Goal: Task Accomplishment & Management: Use online tool/utility

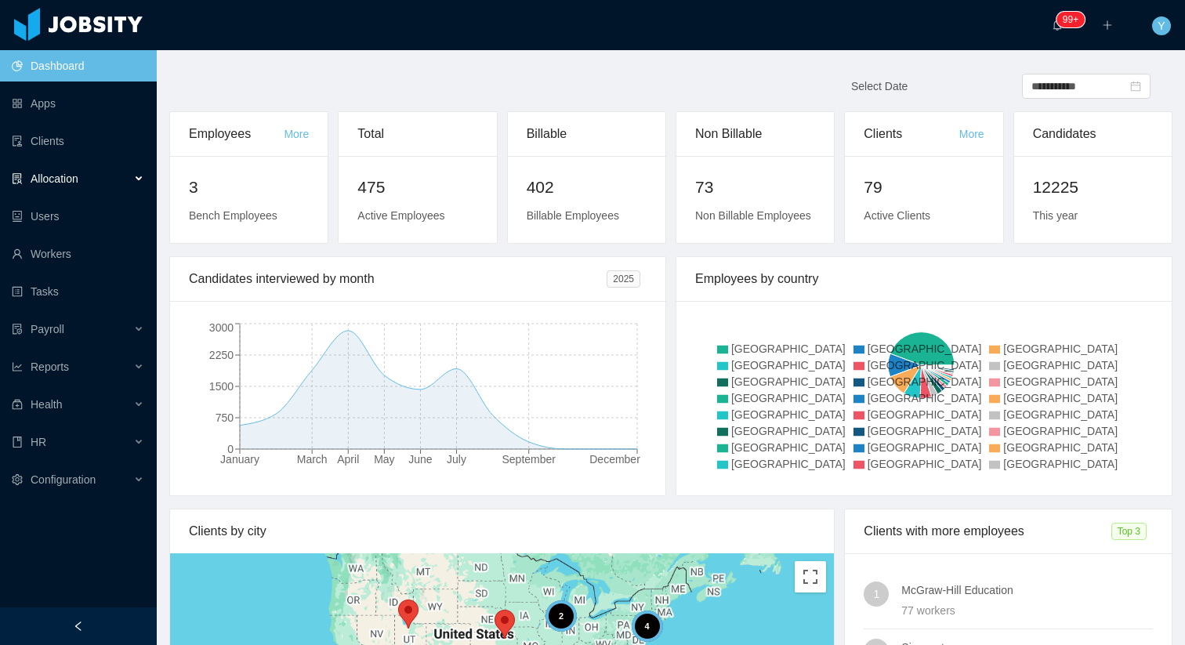
click at [57, 178] on span "Allocation" at bounding box center [55, 178] width 48 height 13
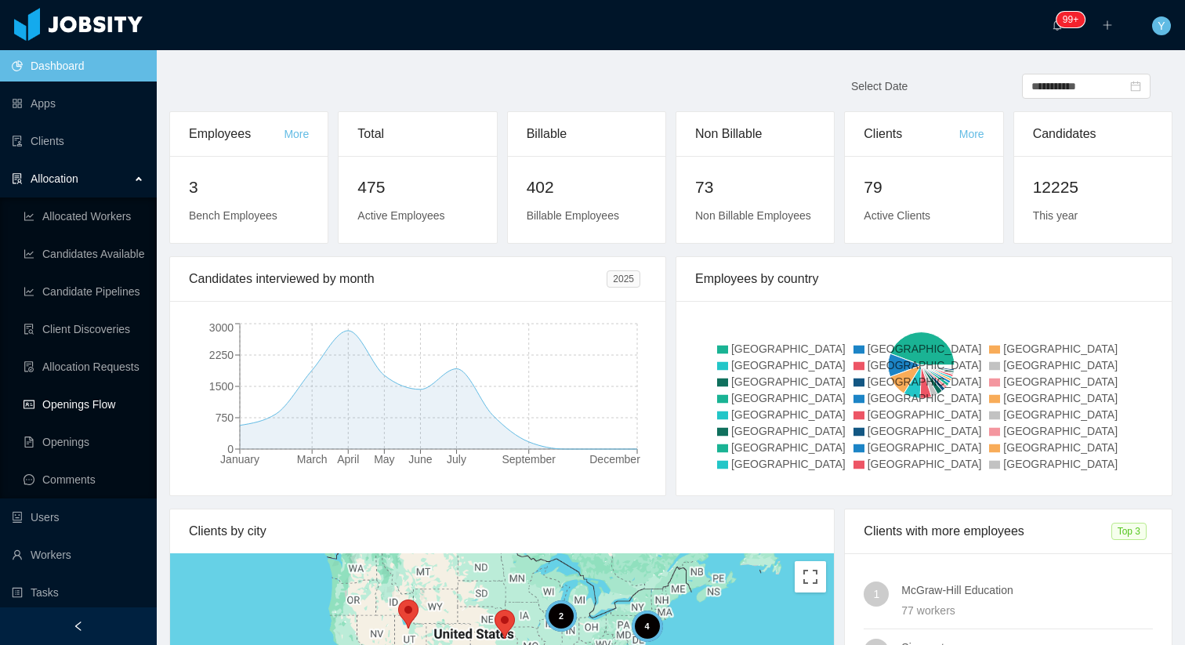
click at [92, 407] on link "Openings Flow" at bounding box center [84, 404] width 121 height 31
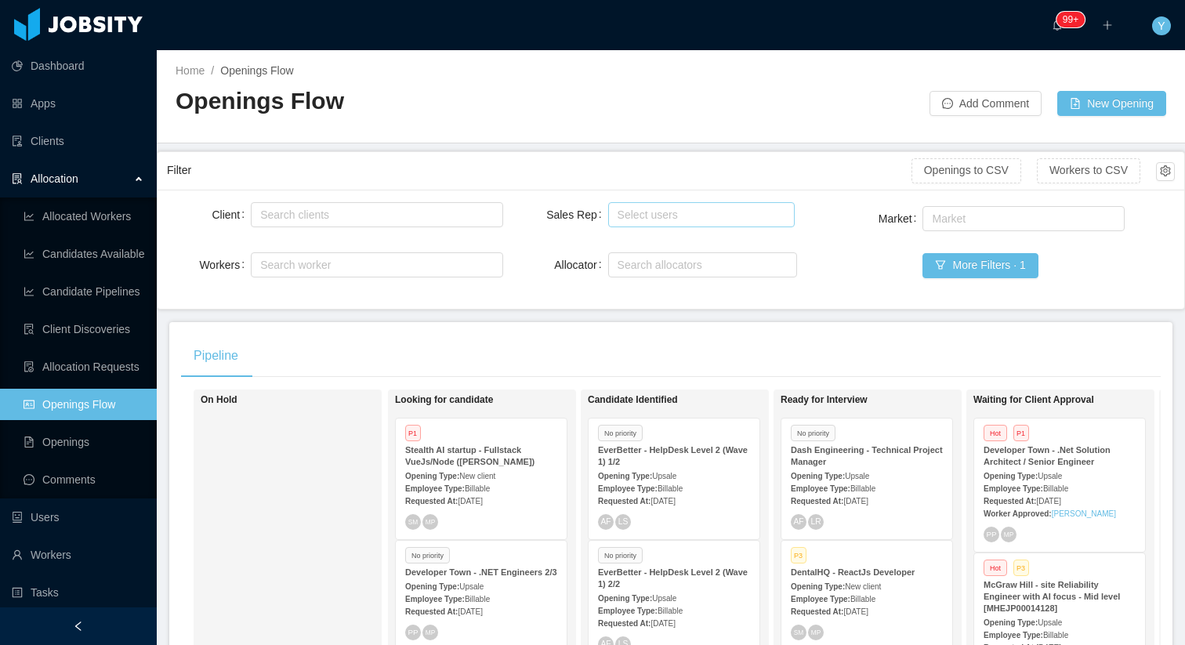
click at [652, 218] on div "Select users" at bounding box center [698, 215] width 161 height 16
click at [639, 121] on div "Openings Flow" at bounding box center [423, 107] width 495 height 44
click at [680, 221] on div "Select users" at bounding box center [698, 215] width 161 height 16
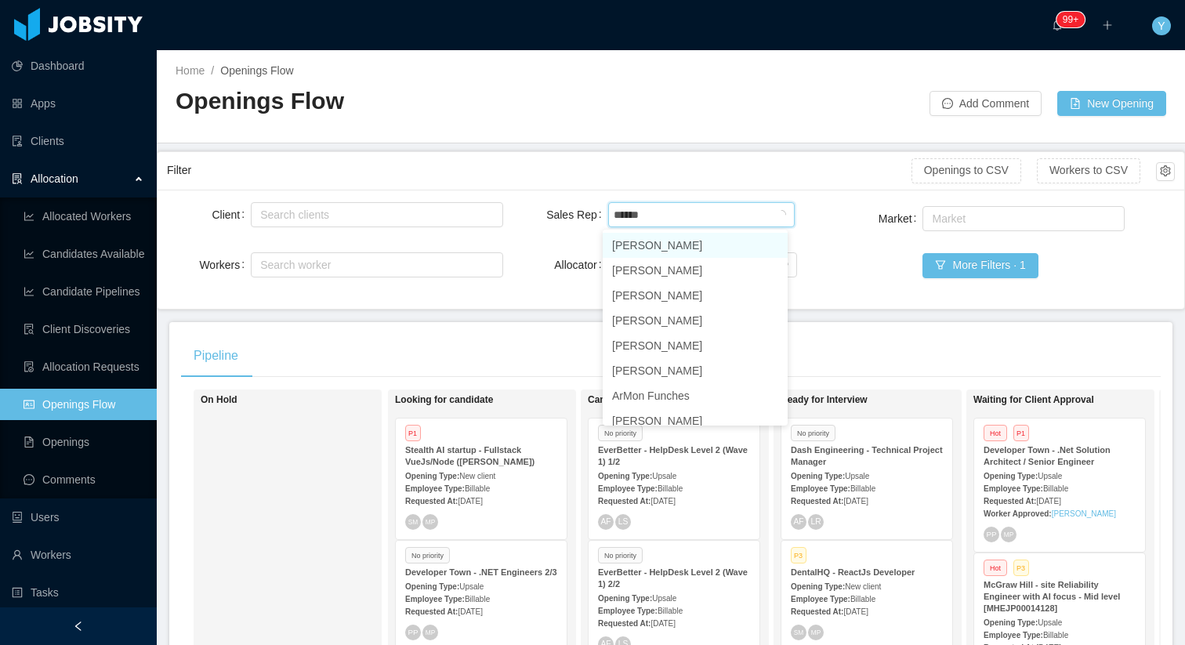
type input "*******"
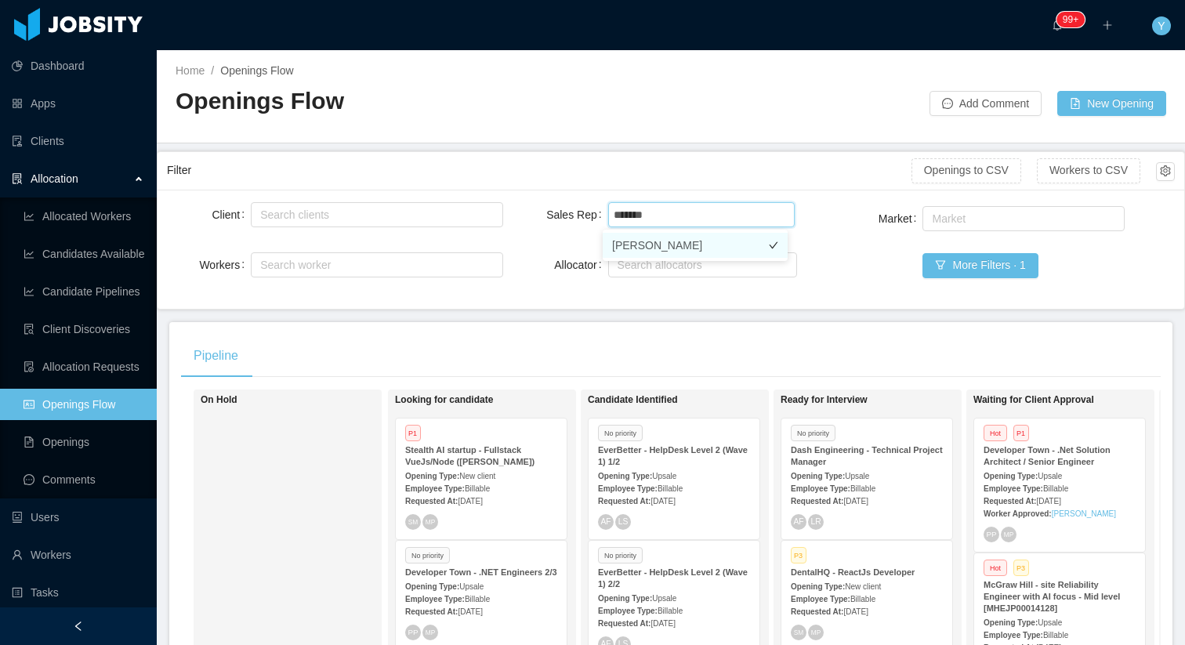
click at [666, 252] on li "Patricia Ponce" at bounding box center [695, 245] width 185 height 25
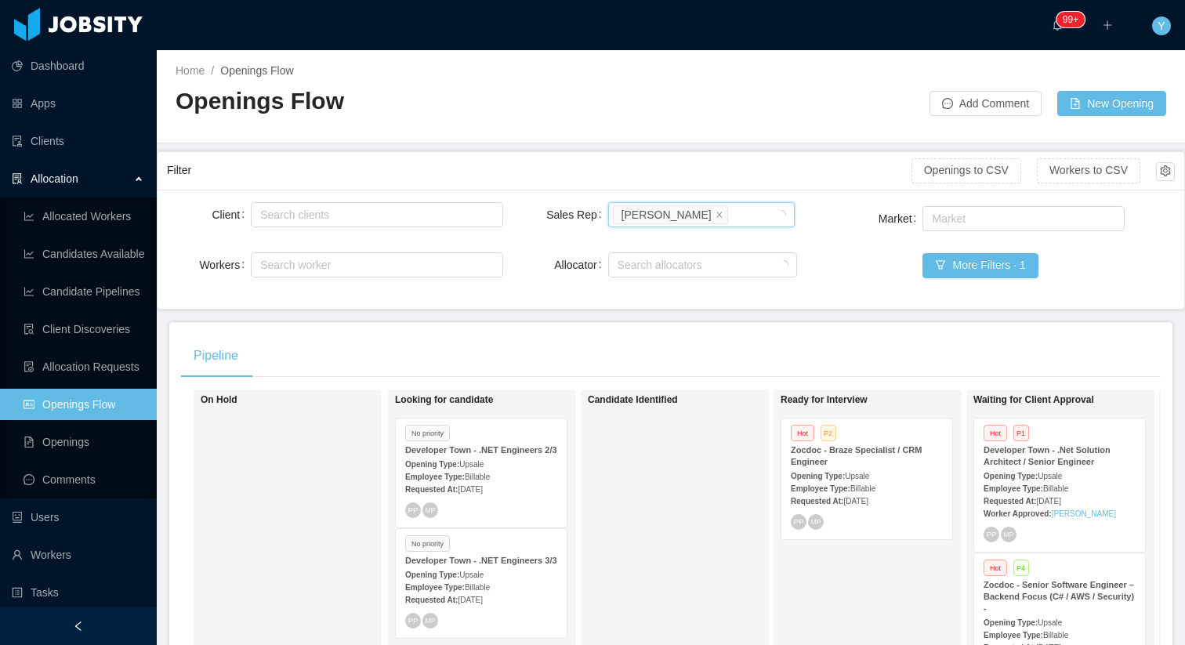
click at [839, 208] on div "Market" at bounding box center [881, 218] width 84 height 31
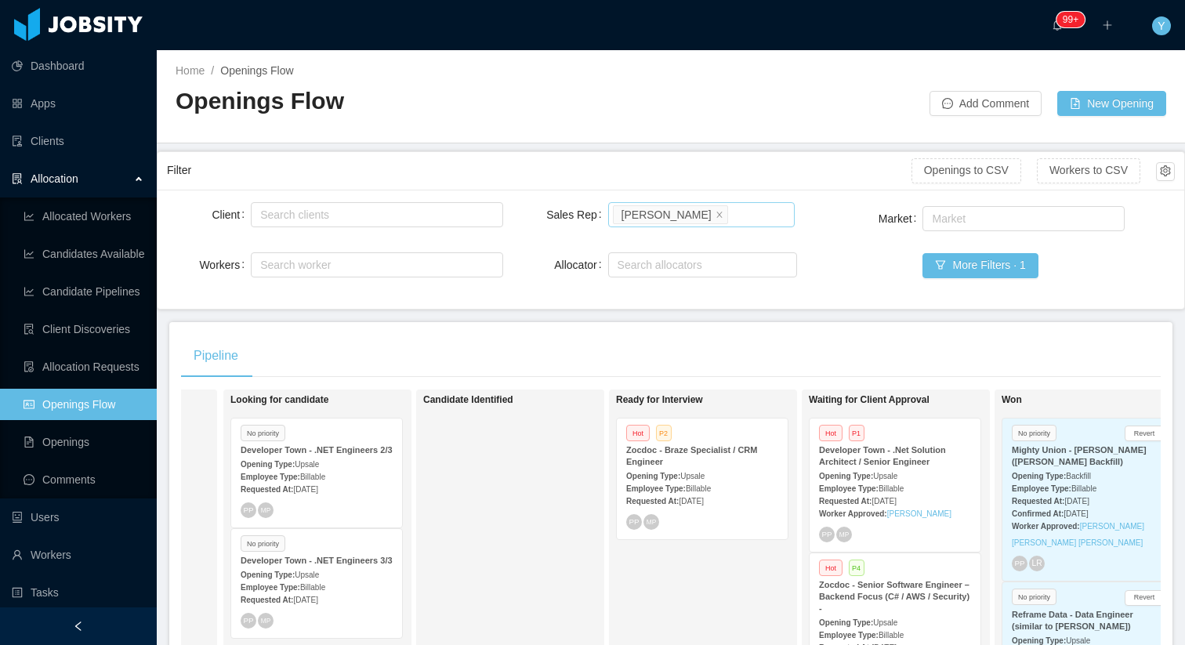
click at [701, 209] on li "Patricia Ponce" at bounding box center [670, 214] width 115 height 19
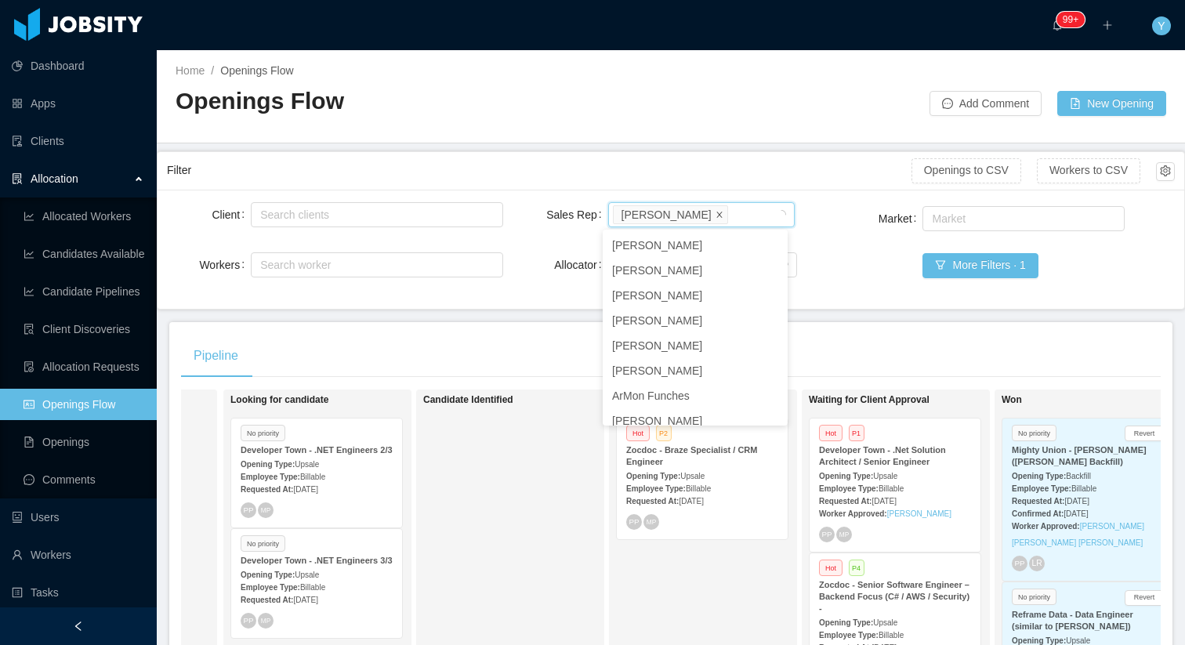
scroll to position [535, 0]
click at [716, 212] on icon "icon: close" at bounding box center [718, 213] width 5 height 5
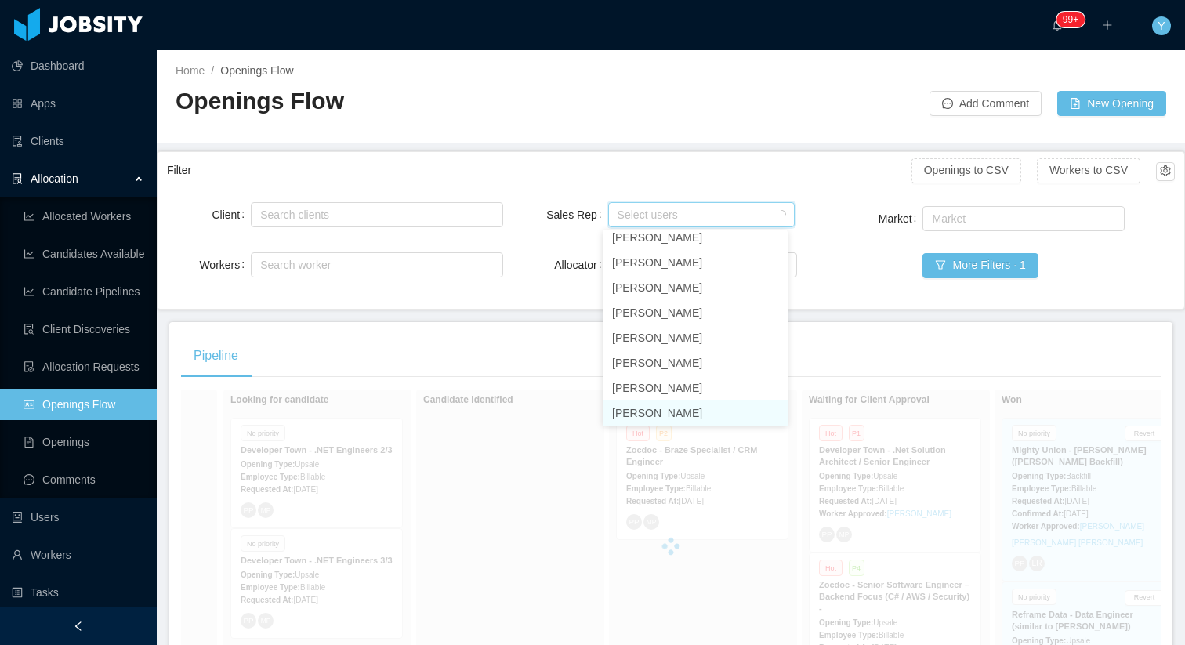
click at [698, 212] on div "Select users" at bounding box center [698, 215] width 161 height 16
type input "*****"
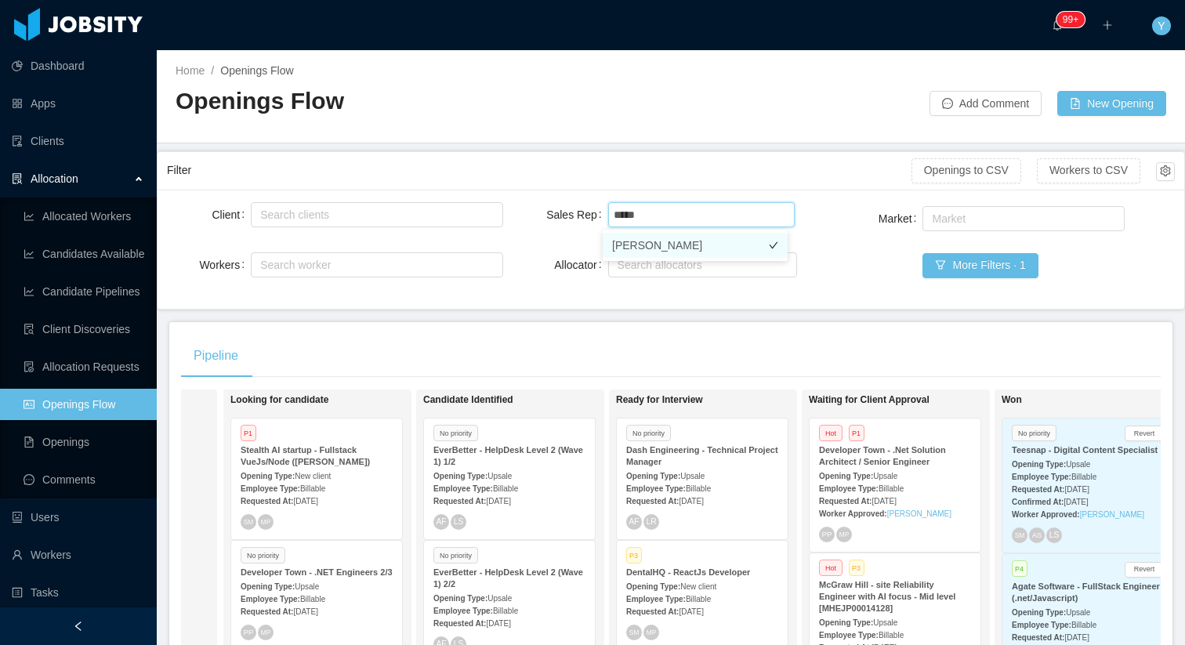
click at [680, 246] on li "Laura Cardona" at bounding box center [695, 245] width 185 height 25
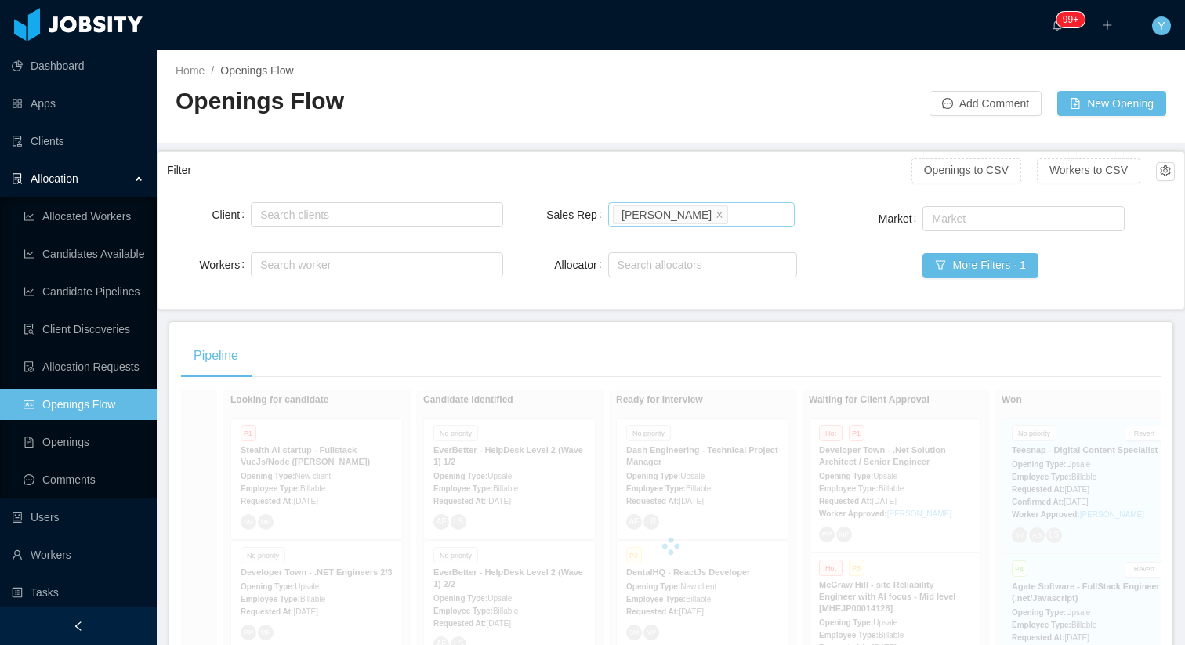
click at [743, 154] on div "Filter Openings to CSV Workers to CSV" at bounding box center [671, 171] width 1008 height 38
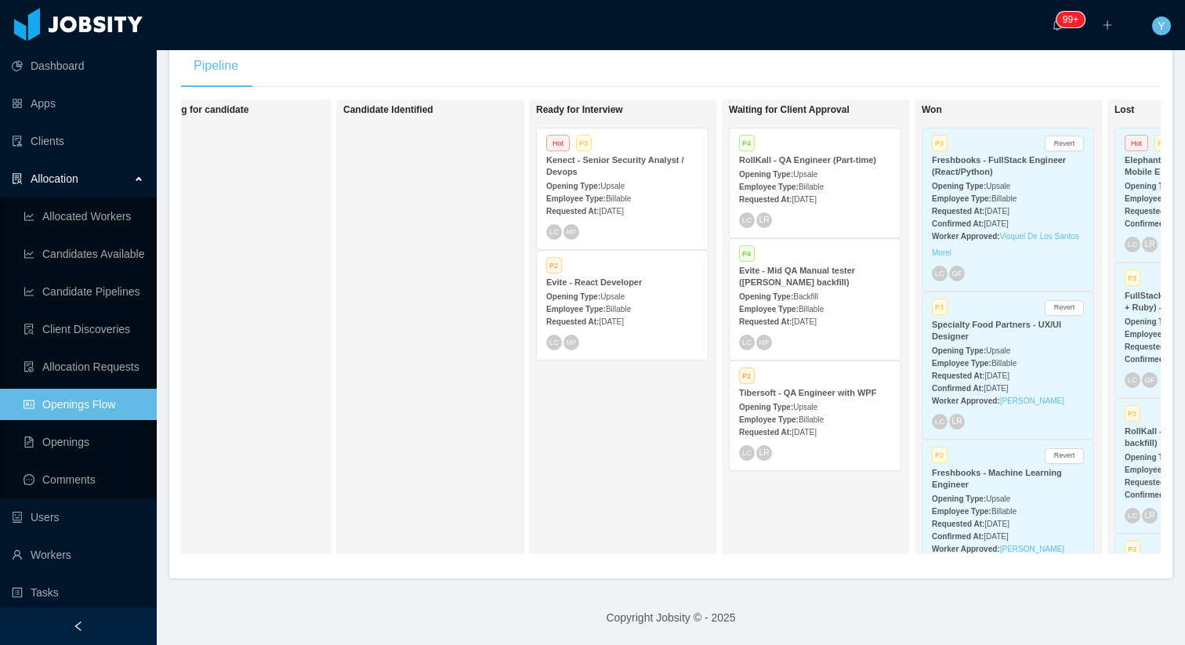
scroll to position [0, 245]
click at [816, 428] on span "[DATE]" at bounding box center [804, 432] width 24 height 9
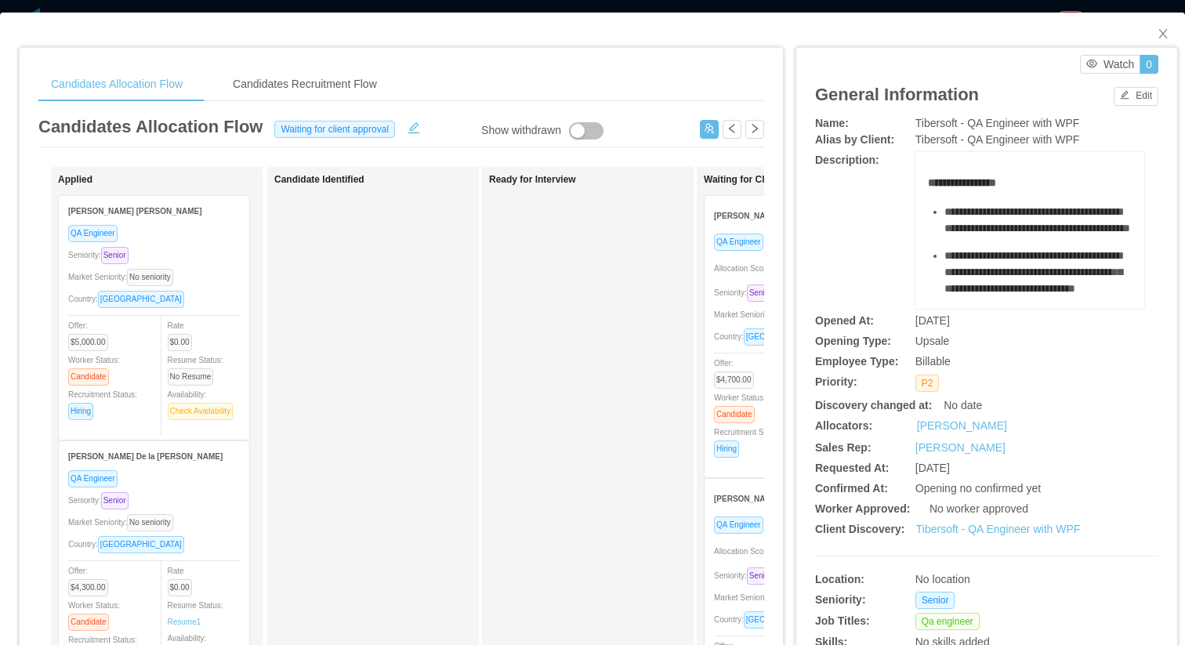
click at [538, 167] on div "Ready for Interview" at bounding box center [588, 559] width 212 height 784
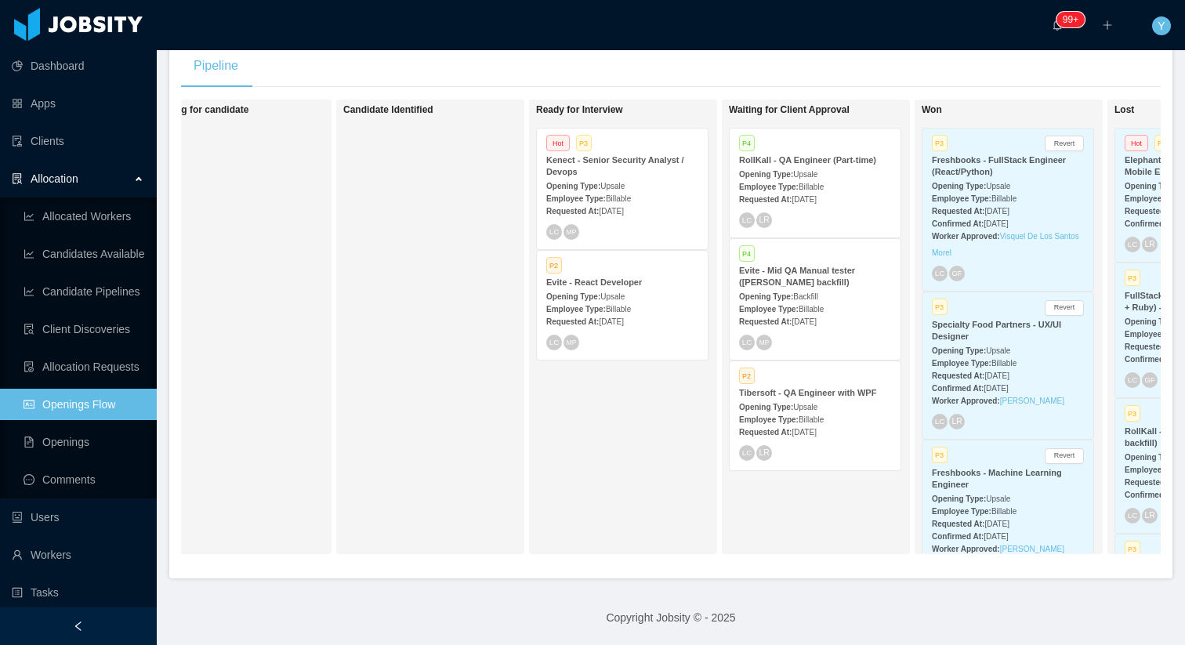
click at [590, 190] on div "Employee Type: Billable" at bounding box center [622, 198] width 152 height 16
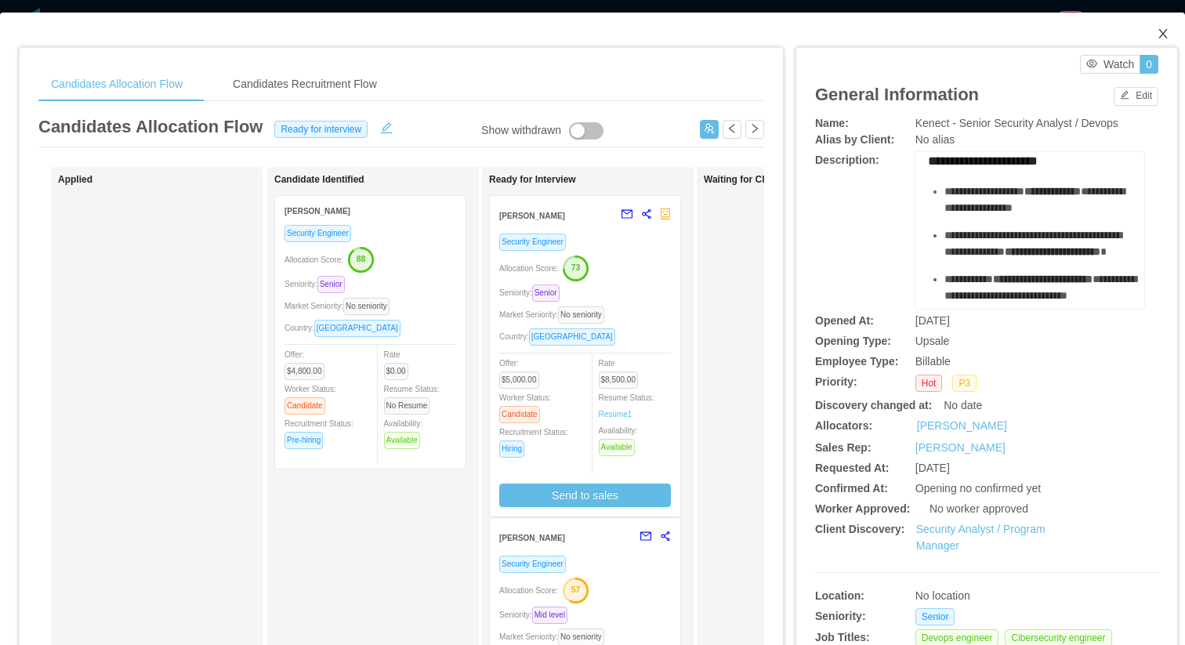
click at [1143, 36] on span "Close" at bounding box center [1163, 35] width 44 height 44
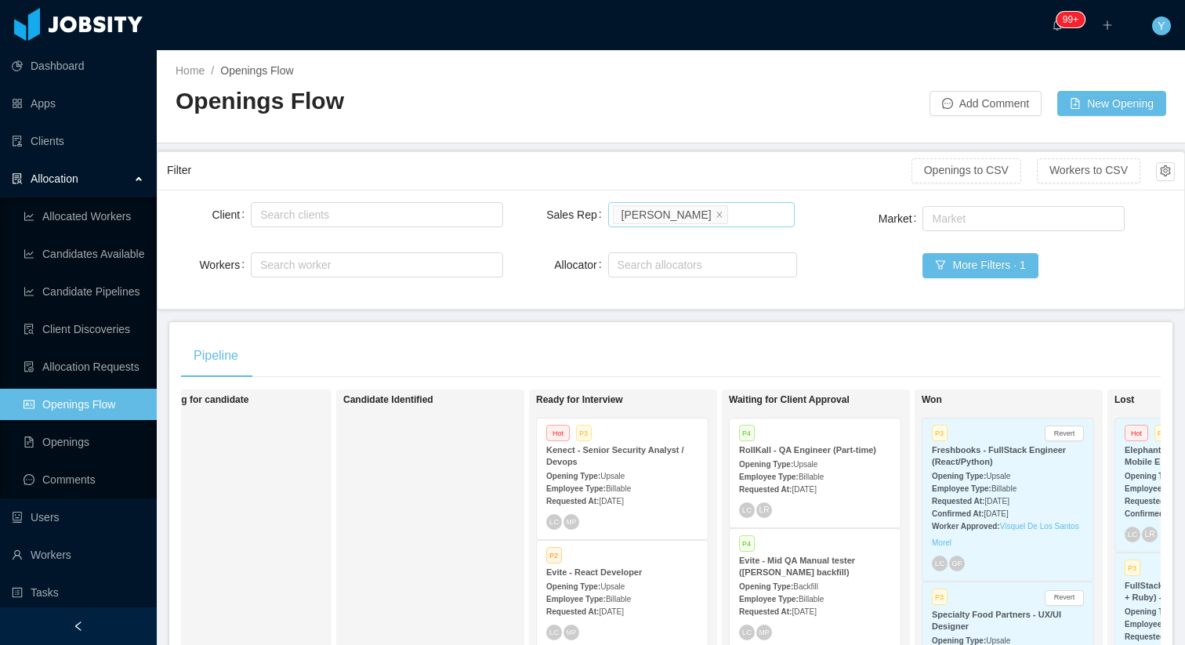
click at [695, 205] on li "Laura Cardona" at bounding box center [670, 214] width 115 height 19
click at [716, 210] on icon "icon: close" at bounding box center [720, 214] width 8 height 8
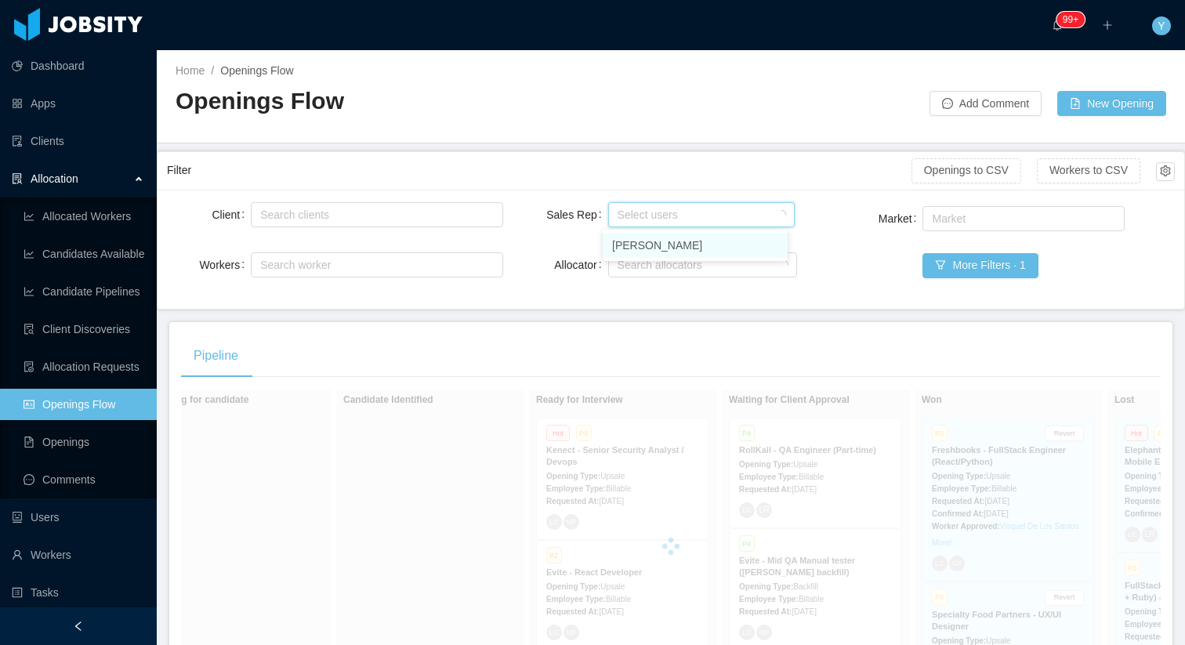
click at [699, 209] on div "Select users" at bounding box center [698, 215] width 161 height 16
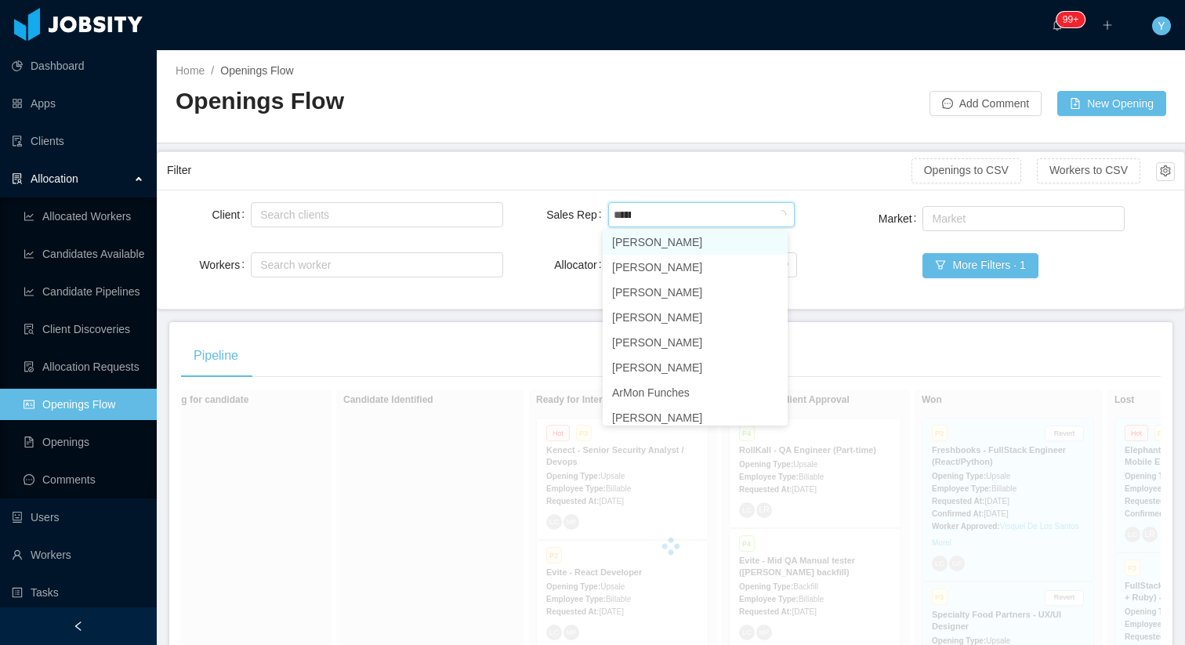
type input "*******"
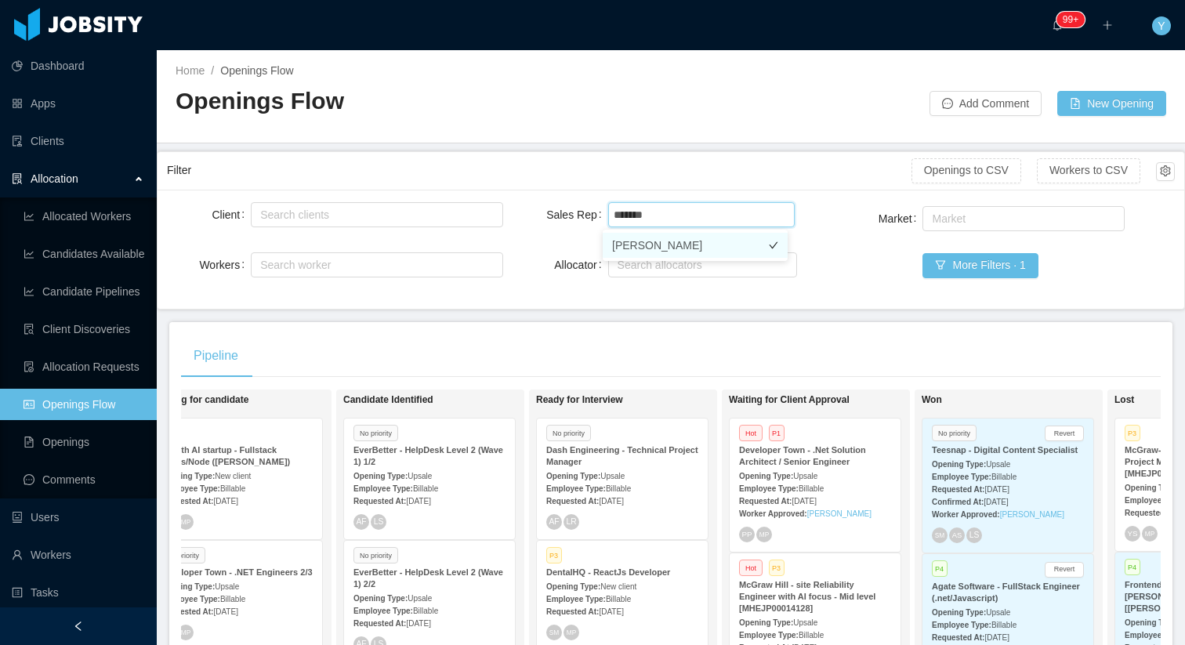
click at [672, 240] on li "Yurguen Senger" at bounding box center [695, 245] width 185 height 25
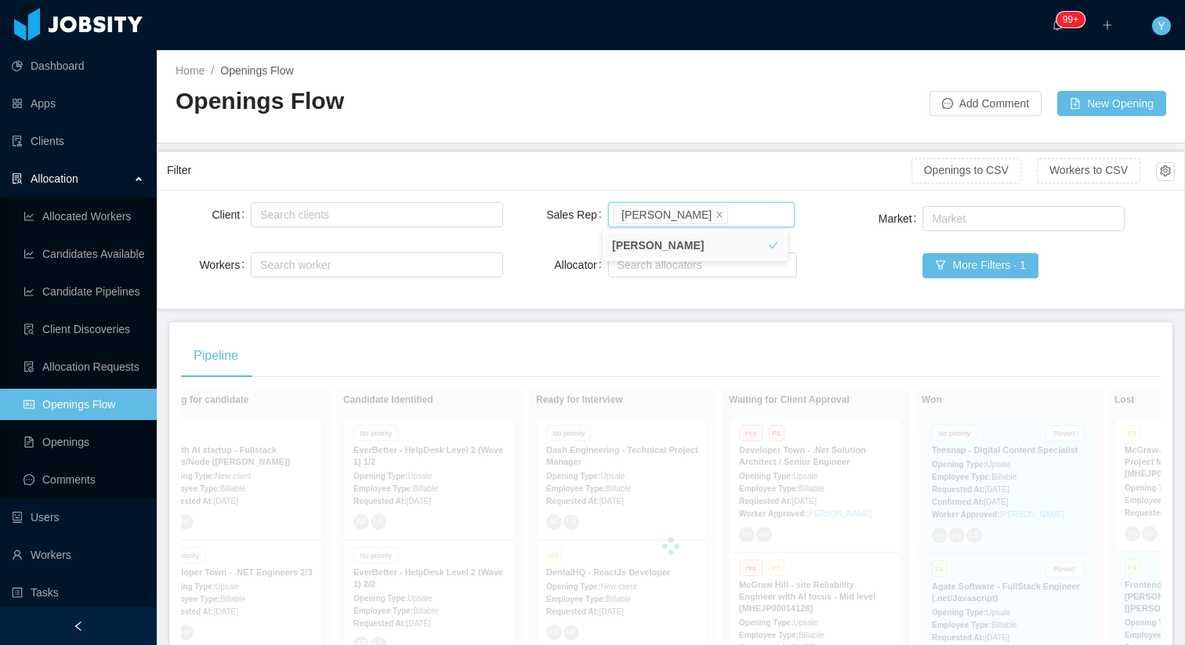
click at [714, 178] on div "Filter" at bounding box center [539, 170] width 745 height 29
click at [716, 214] on icon "icon: close" at bounding box center [720, 214] width 8 height 8
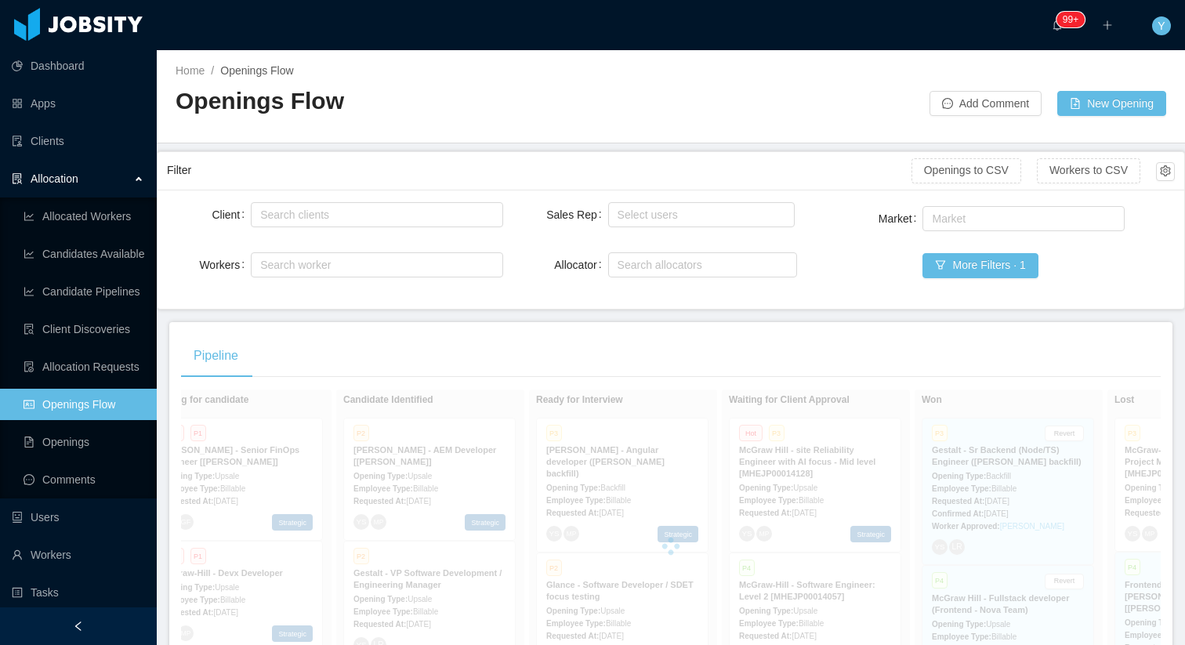
click at [773, 164] on div "Filter" at bounding box center [539, 170] width 745 height 29
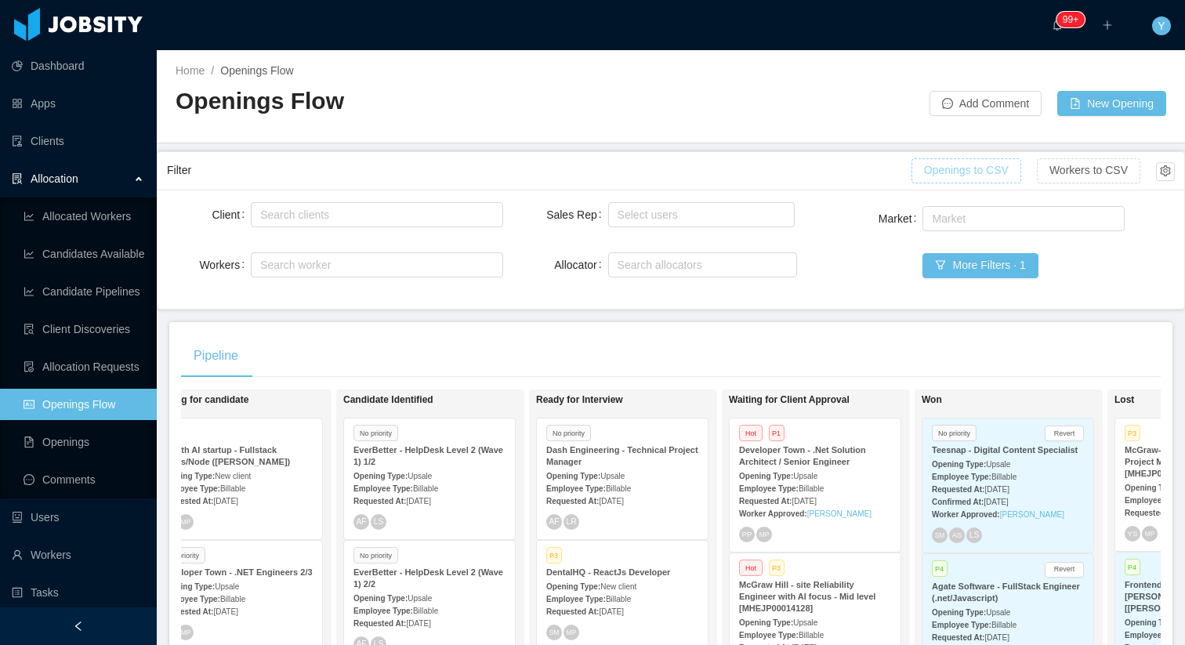
click at [950, 169] on button "Openings to CSV" at bounding box center [967, 170] width 110 height 25
click at [712, 225] on div "Select users" at bounding box center [699, 215] width 173 height 24
type input "*****"
click at [676, 240] on li "Alfredo Orjuela" at bounding box center [695, 245] width 185 height 25
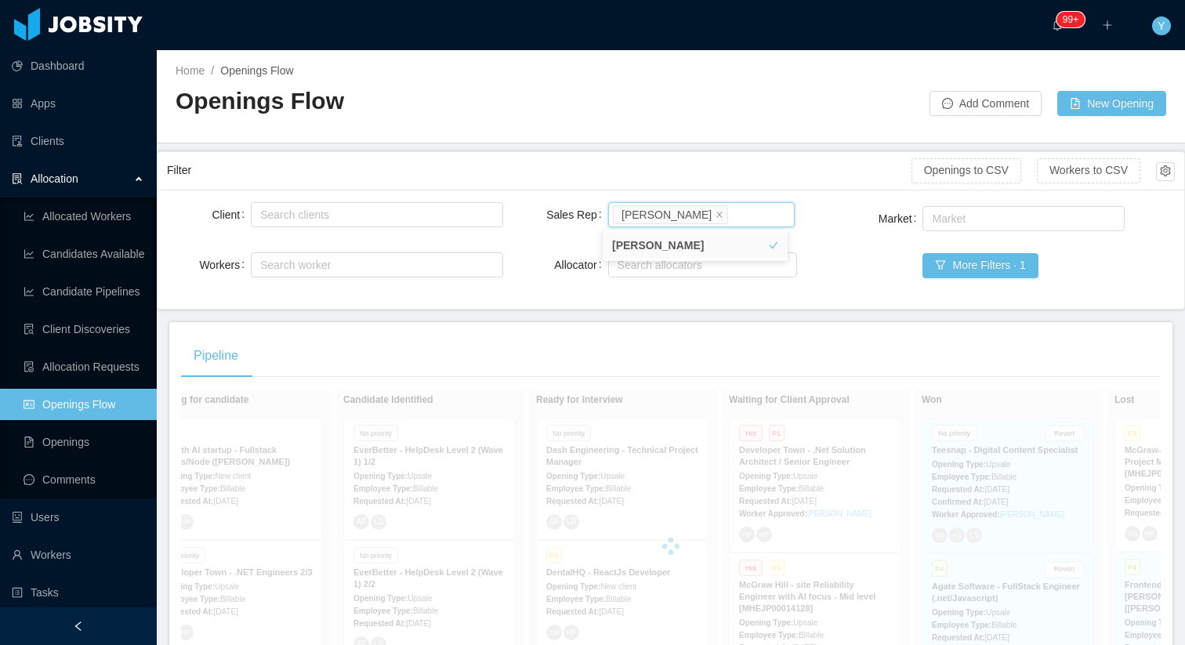
click at [633, 179] on div "Filter" at bounding box center [539, 170] width 745 height 29
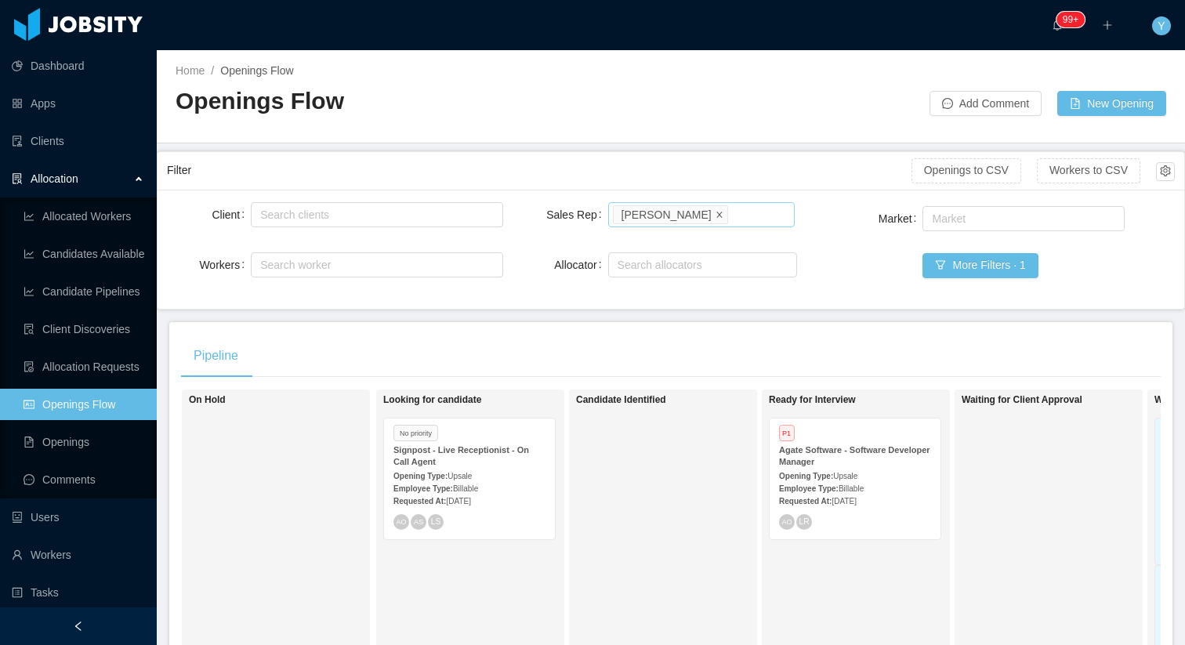
click at [716, 207] on span at bounding box center [720, 214] width 8 height 14
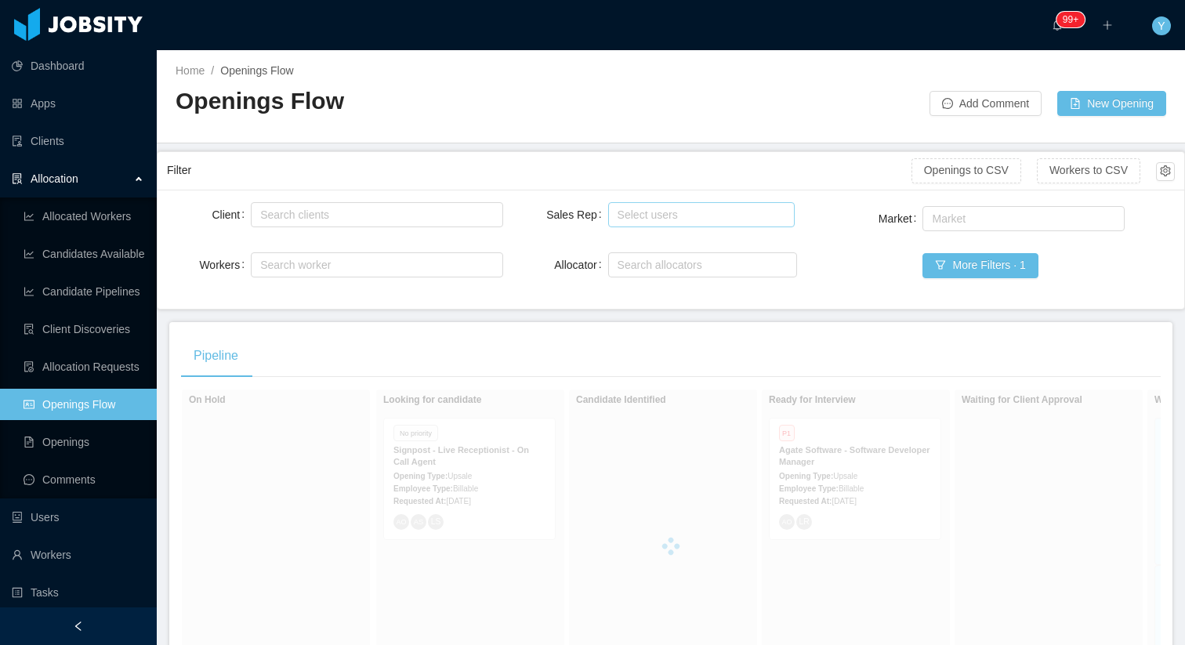
click at [700, 209] on div "Select users" at bounding box center [698, 215] width 161 height 16
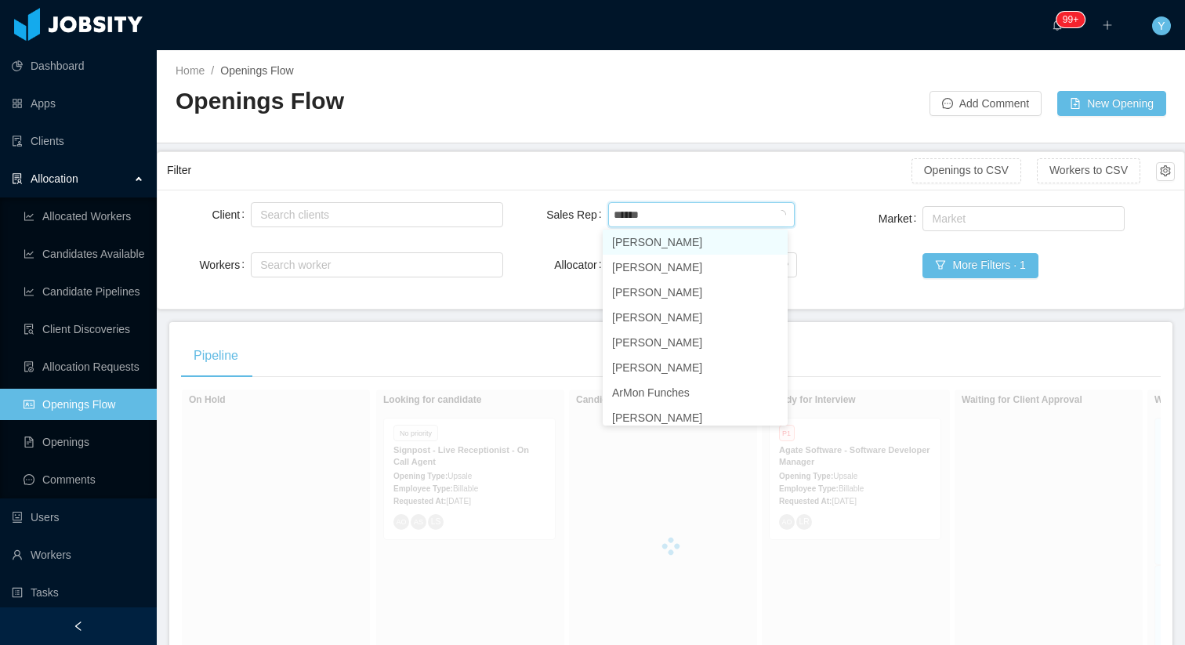
type input "*******"
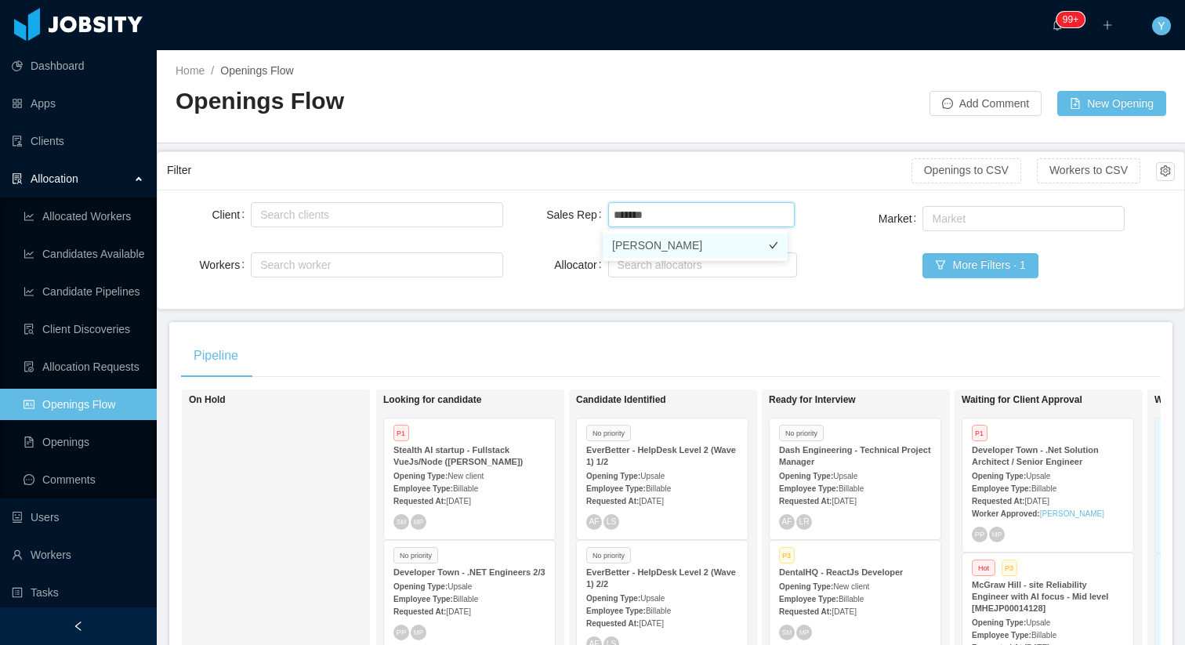
click at [666, 256] on li "Yurguen Senger" at bounding box center [695, 245] width 185 height 25
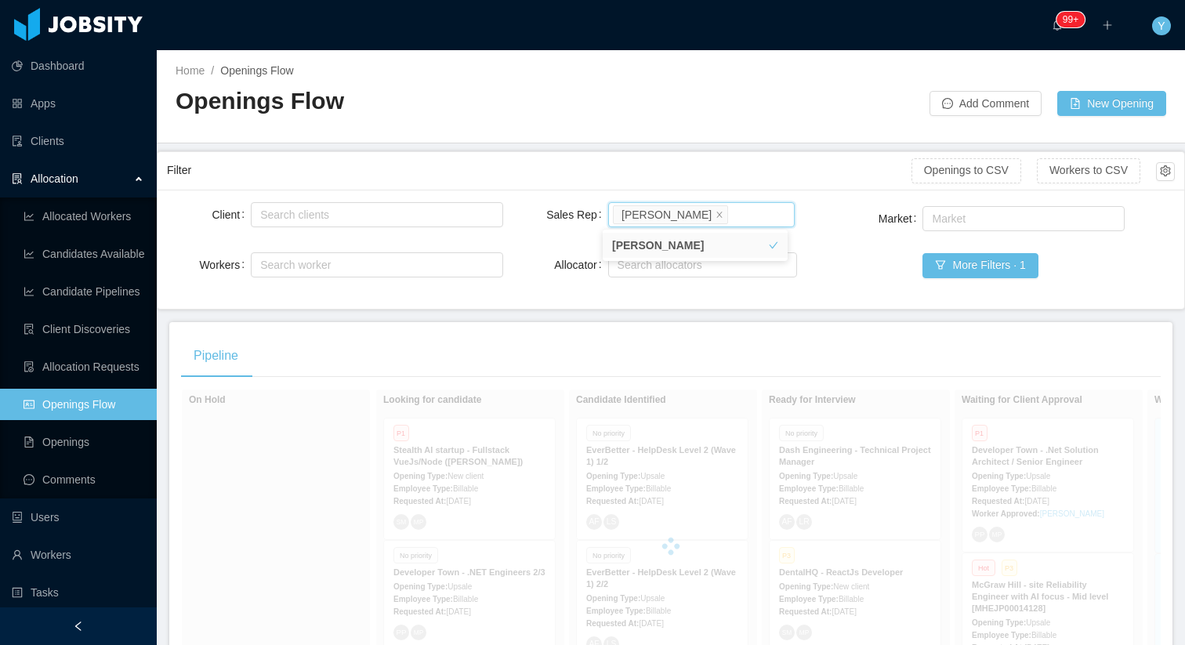
click at [531, 190] on div "Client Search clients Workers Search worker Sales Rep Select users Yurguen Seng…" at bounding box center [671, 249] width 1027 height 119
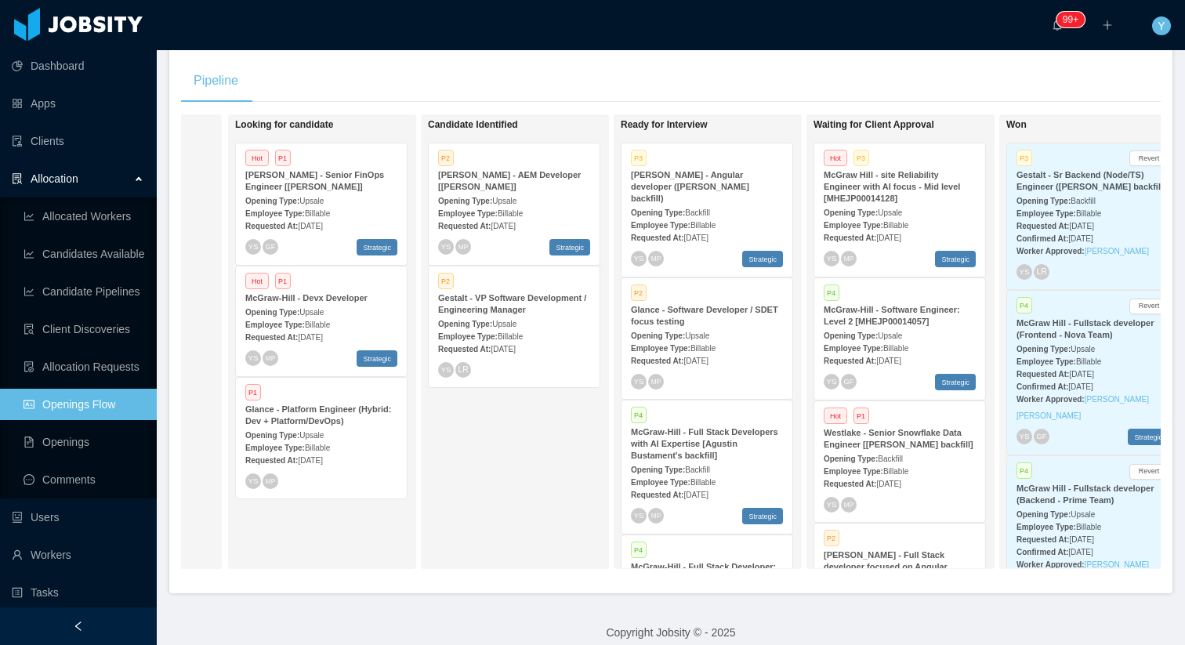
scroll to position [0, 118]
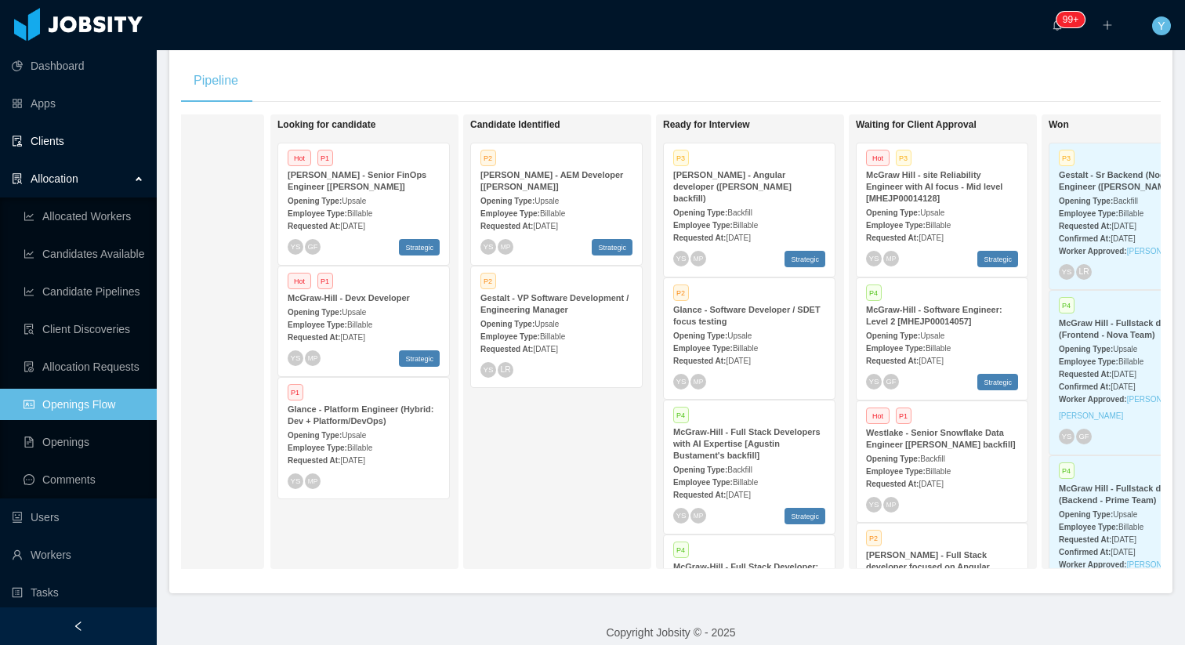
click at [39, 146] on link "Clients" at bounding box center [78, 140] width 132 height 31
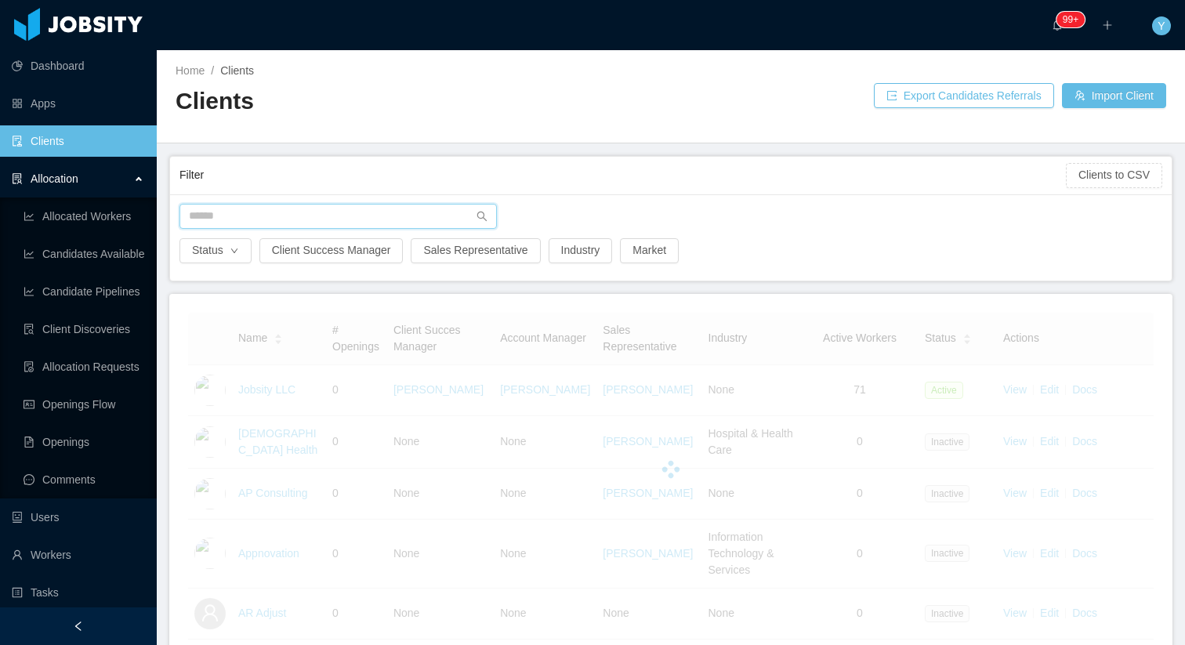
click at [359, 219] on input "text" at bounding box center [337, 216] width 317 height 25
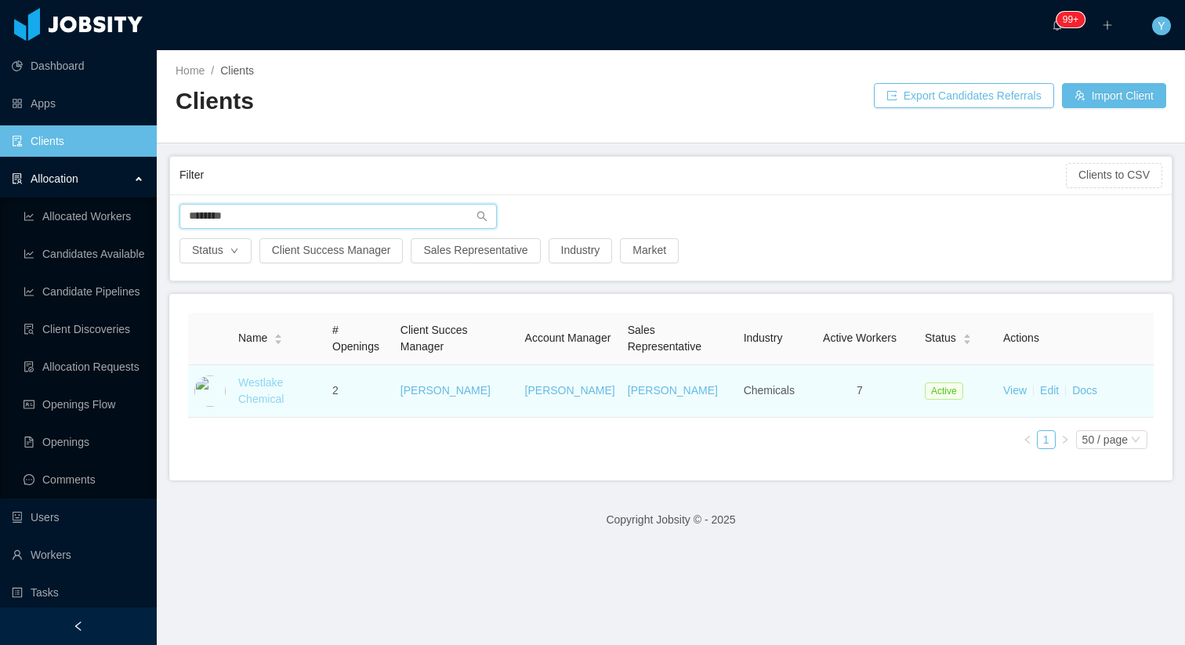
type input "********"
click at [274, 400] on link "Westlake Chemical" at bounding box center [260, 390] width 45 height 29
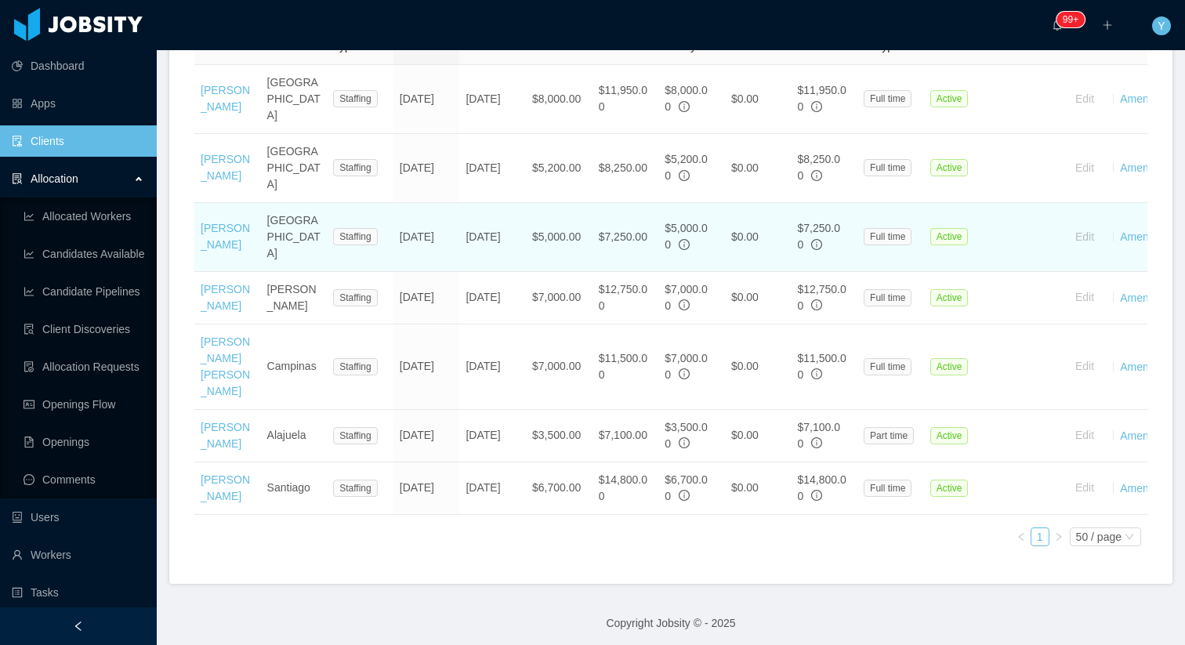
scroll to position [353, 0]
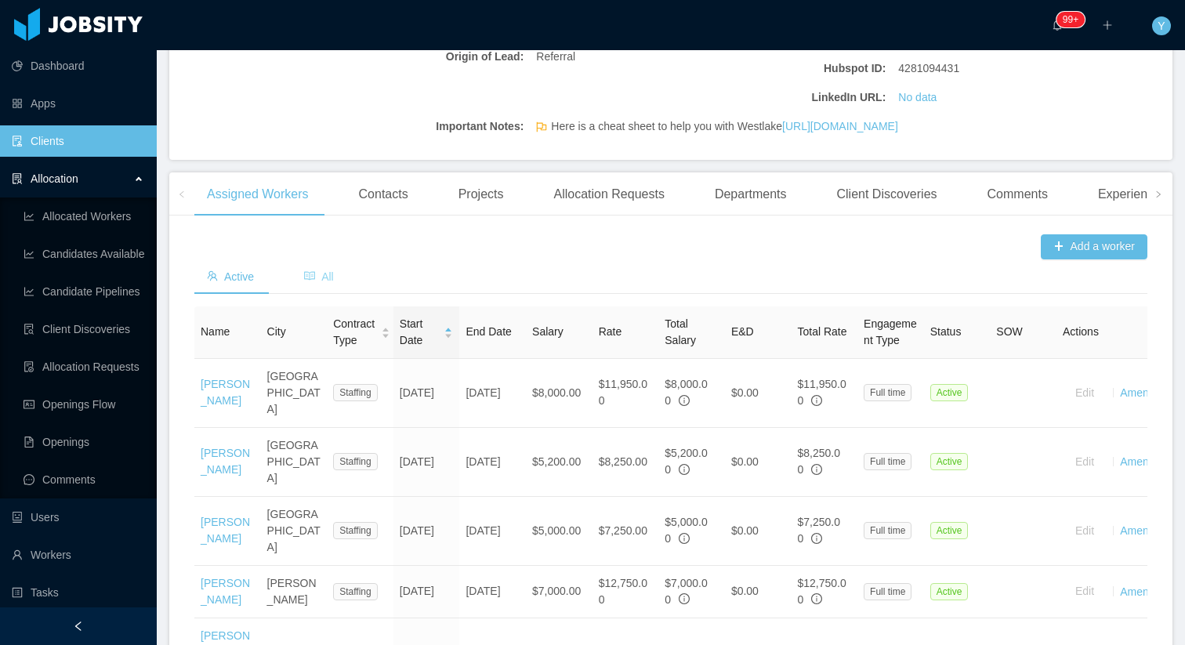
click at [309, 281] on icon "icon: read" at bounding box center [309, 276] width 11 height 9
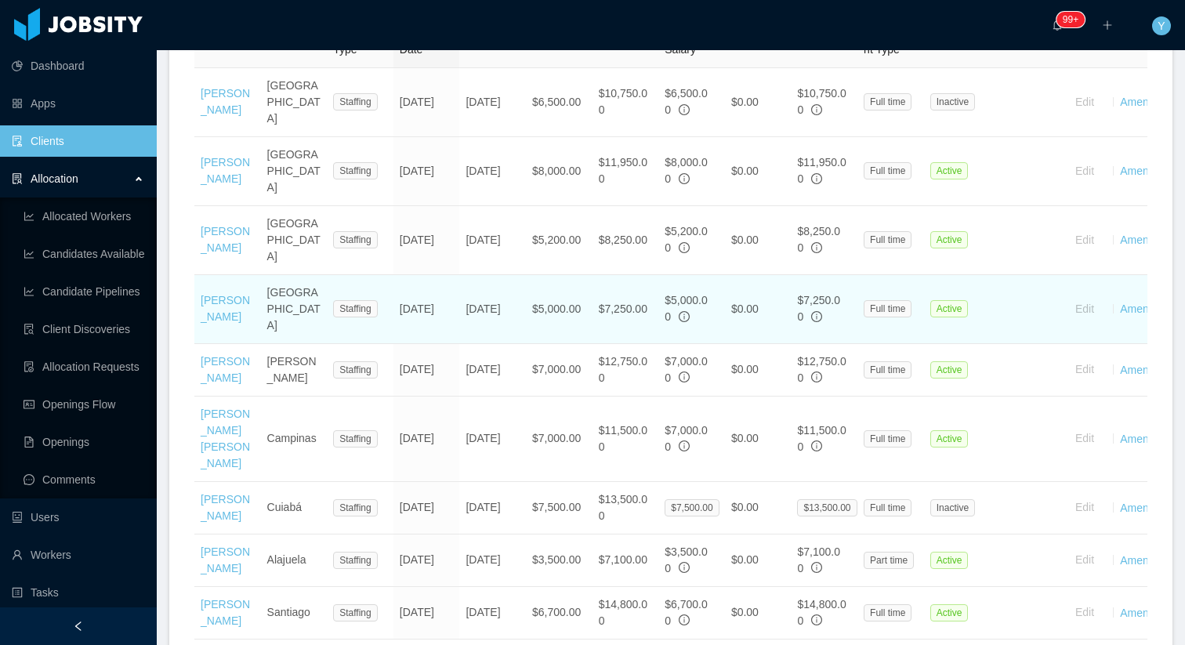
scroll to position [643, 0]
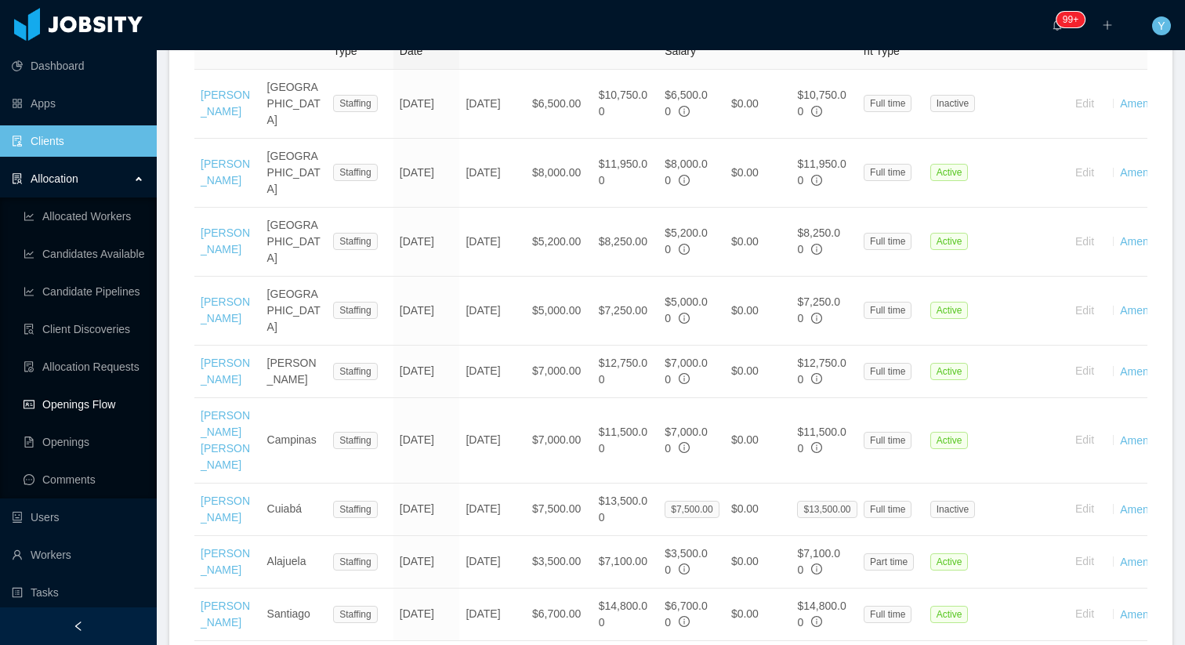
click at [96, 411] on link "Openings Flow" at bounding box center [84, 404] width 121 height 31
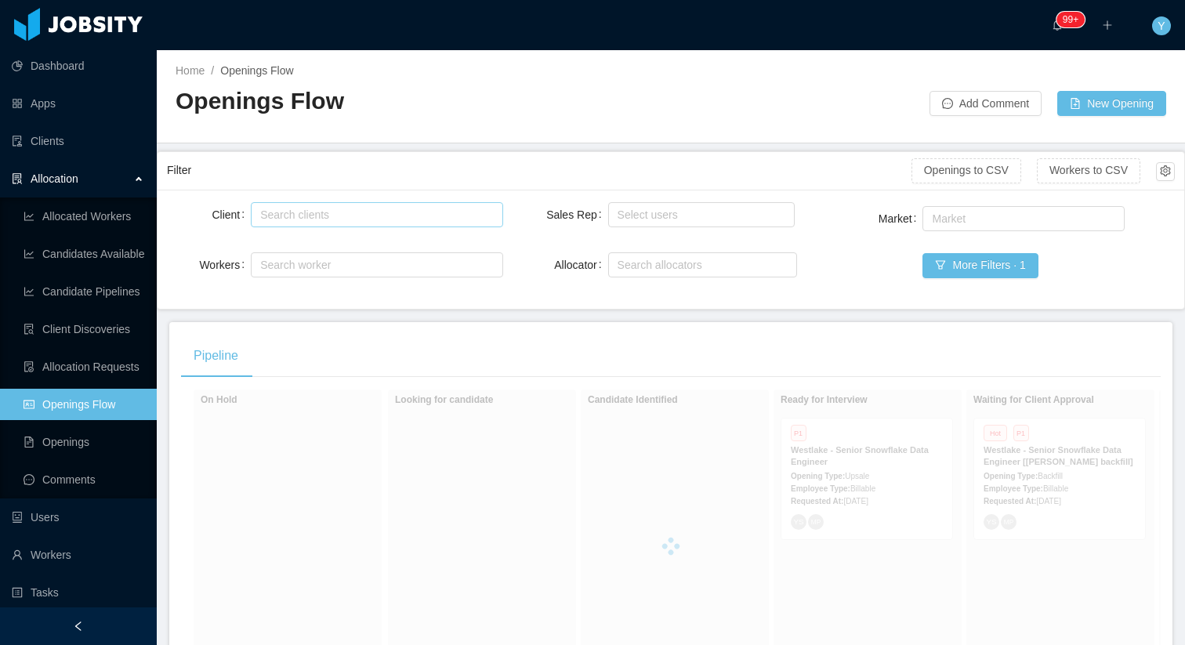
click at [343, 211] on div "Search clients" at bounding box center [373, 215] width 226 height 16
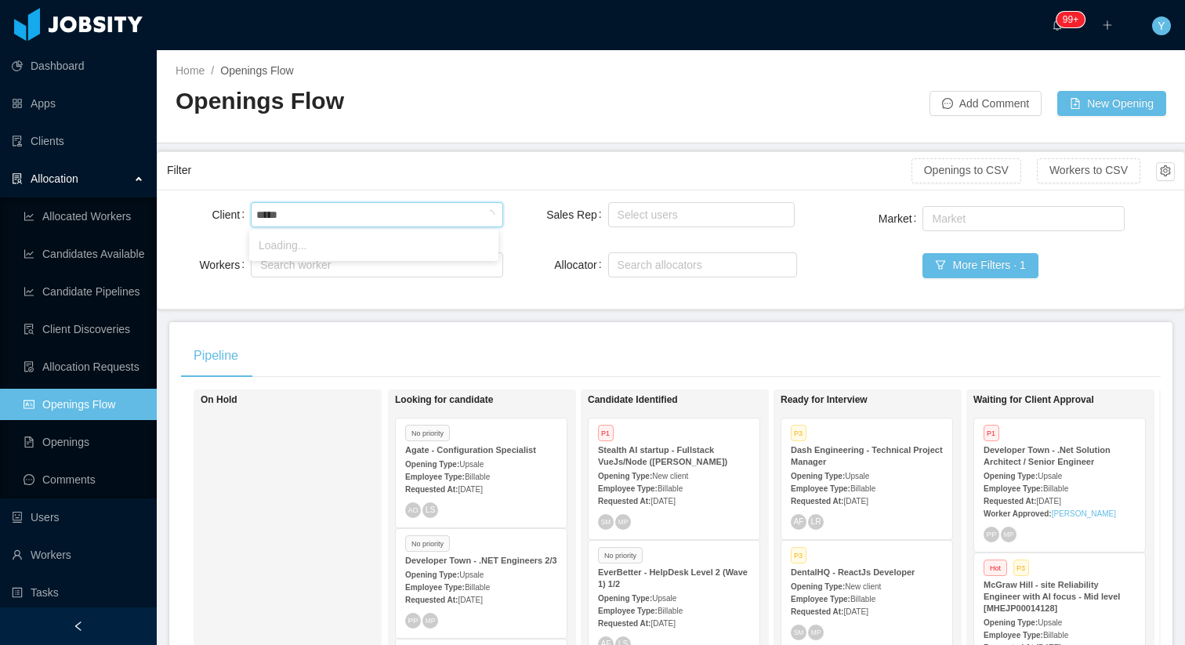
type input "******"
click at [316, 237] on li "Flight Schedule Pro" at bounding box center [373, 245] width 249 height 25
click at [375, 183] on div "Filter" at bounding box center [539, 170] width 745 height 29
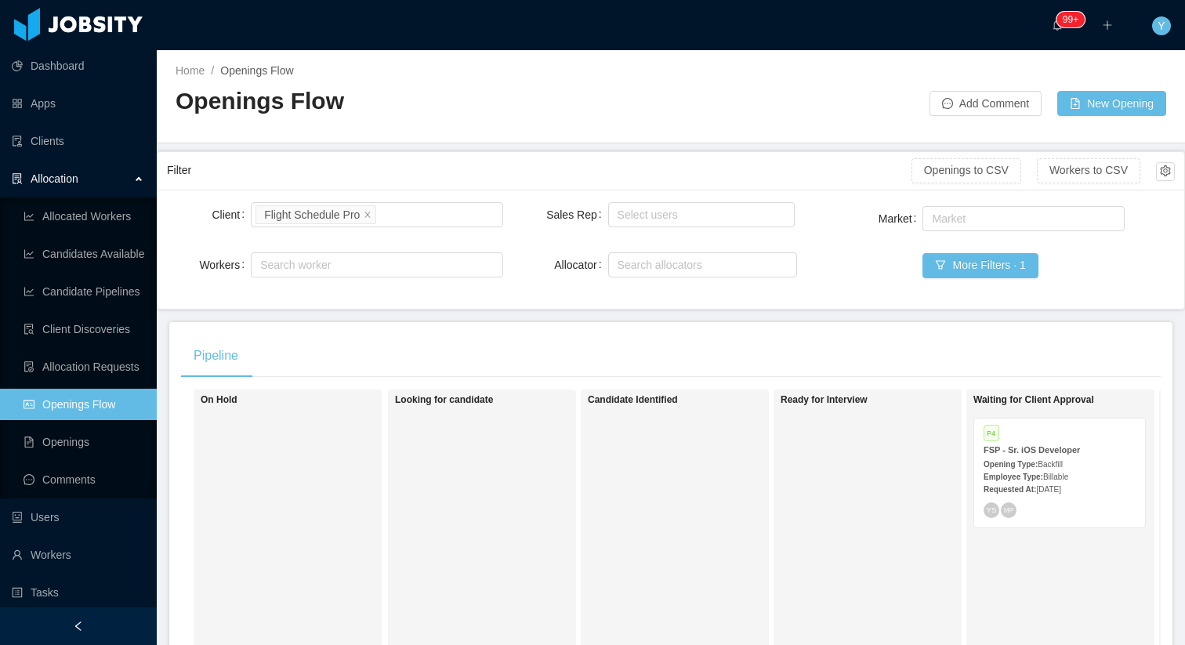
click at [1071, 502] on div "YS MP" at bounding box center [1060, 510] width 152 height 16
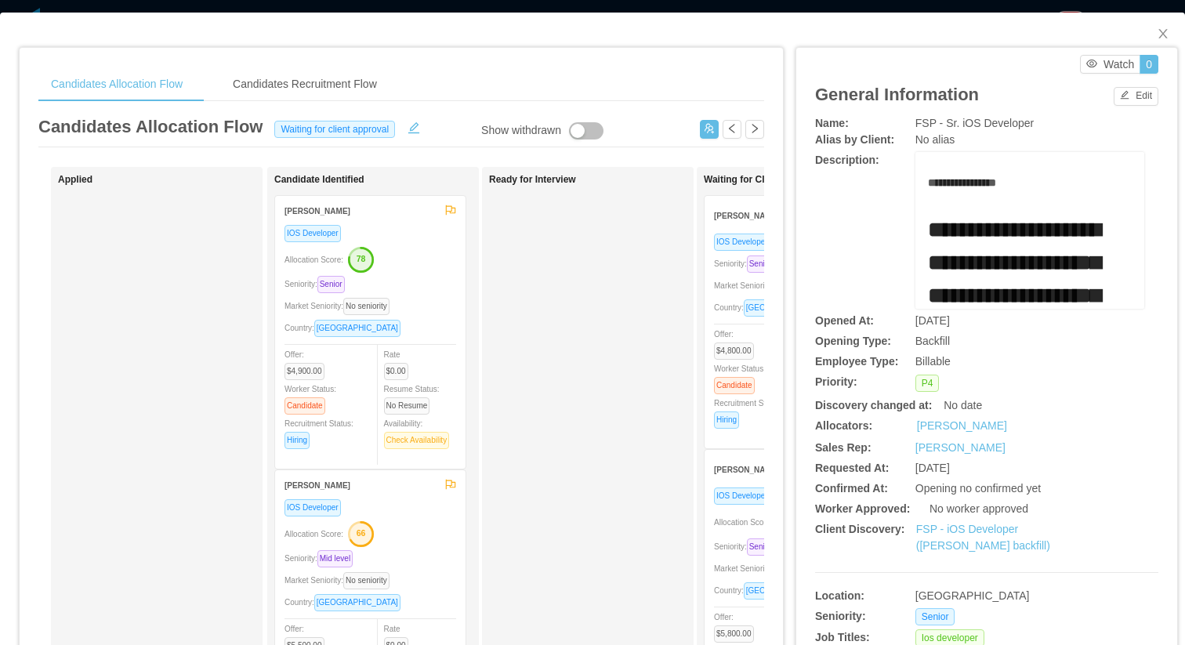
click at [719, 528] on div "Allocation Score: 81" at bounding box center [800, 521] width 172 height 25
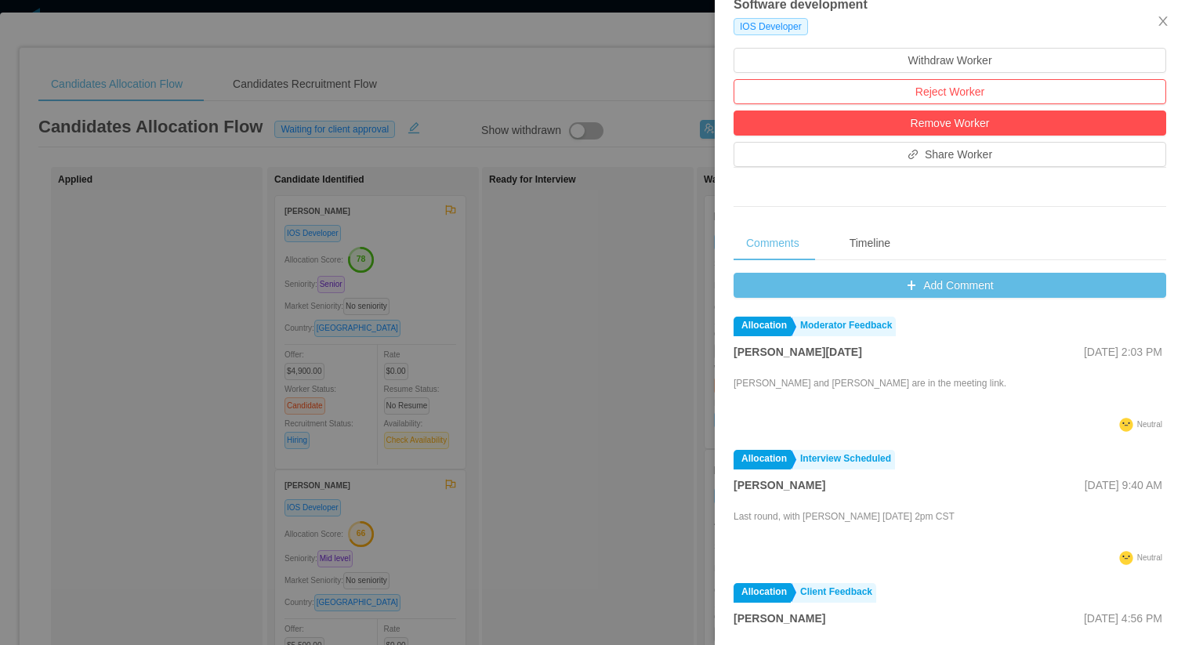
scroll to position [498, 0]
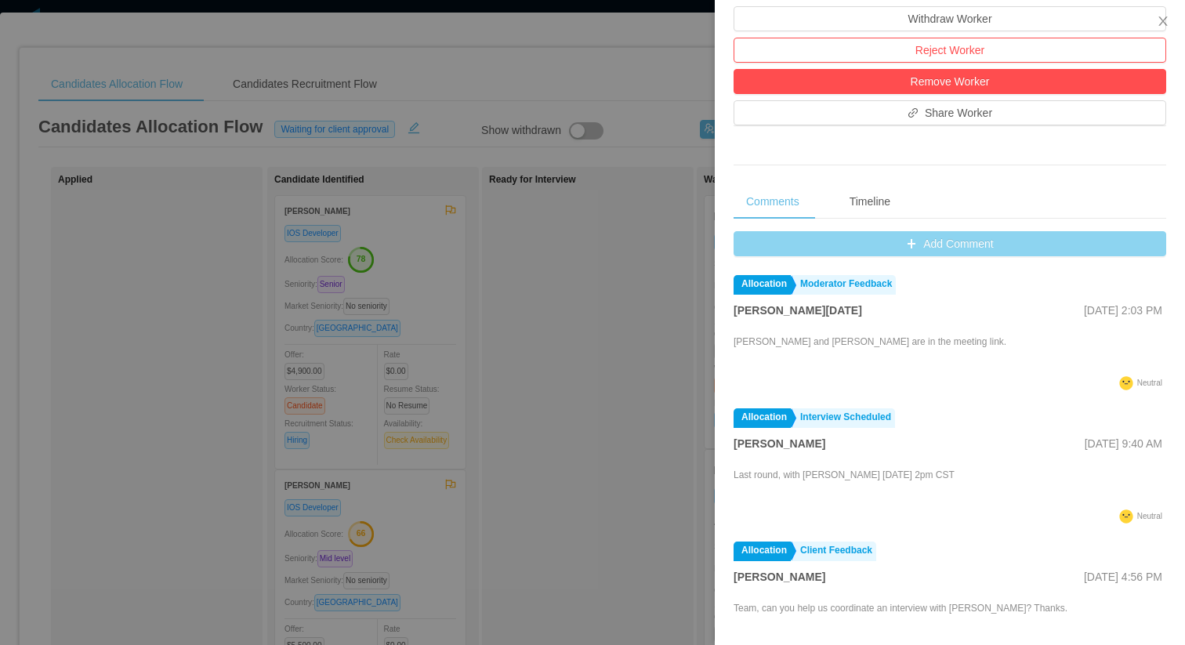
click at [977, 248] on button "Add Comment" at bounding box center [950, 243] width 433 height 25
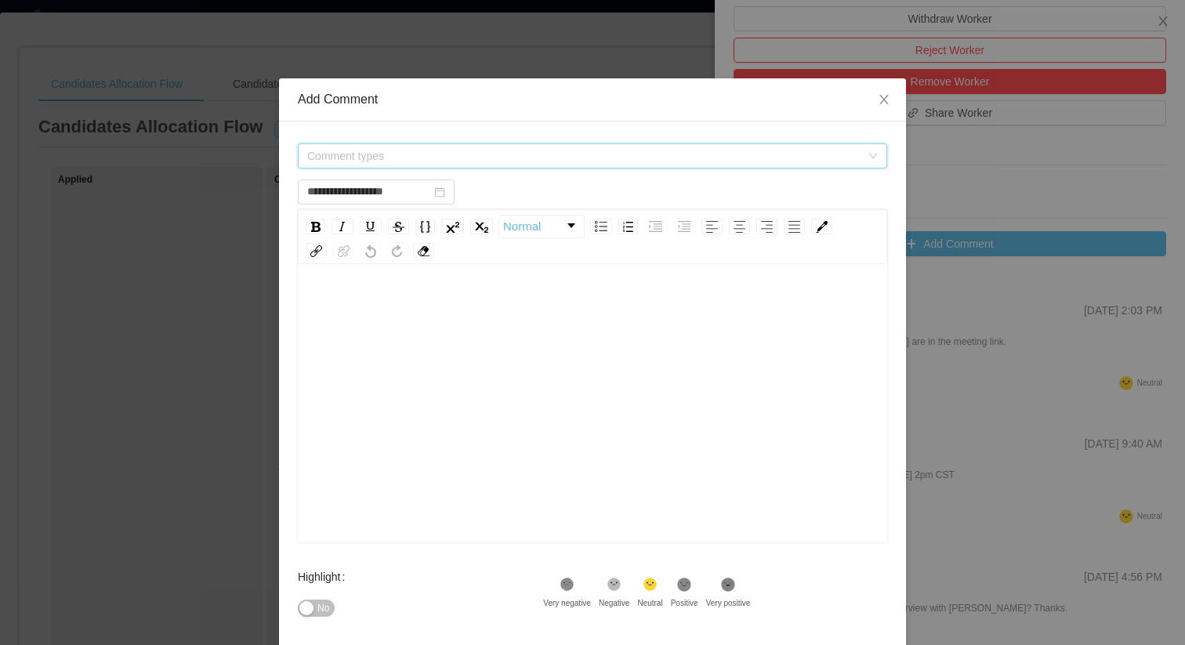
click at [564, 153] on span "Comment types" at bounding box center [583, 156] width 553 height 16
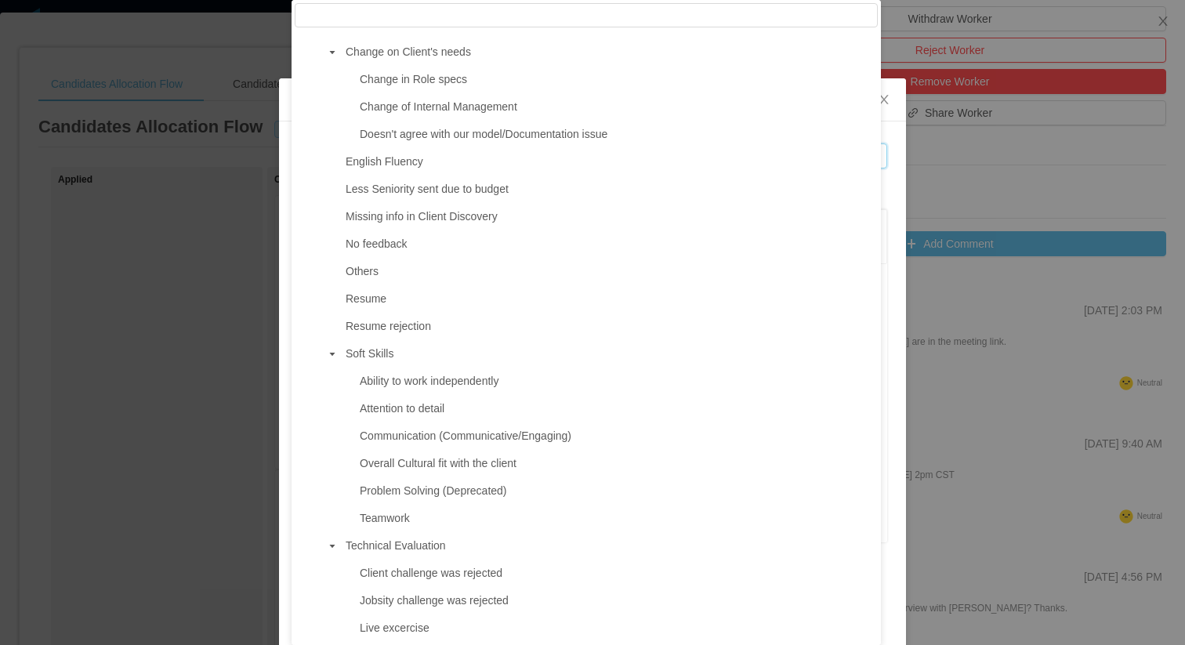
scroll to position [853, 0]
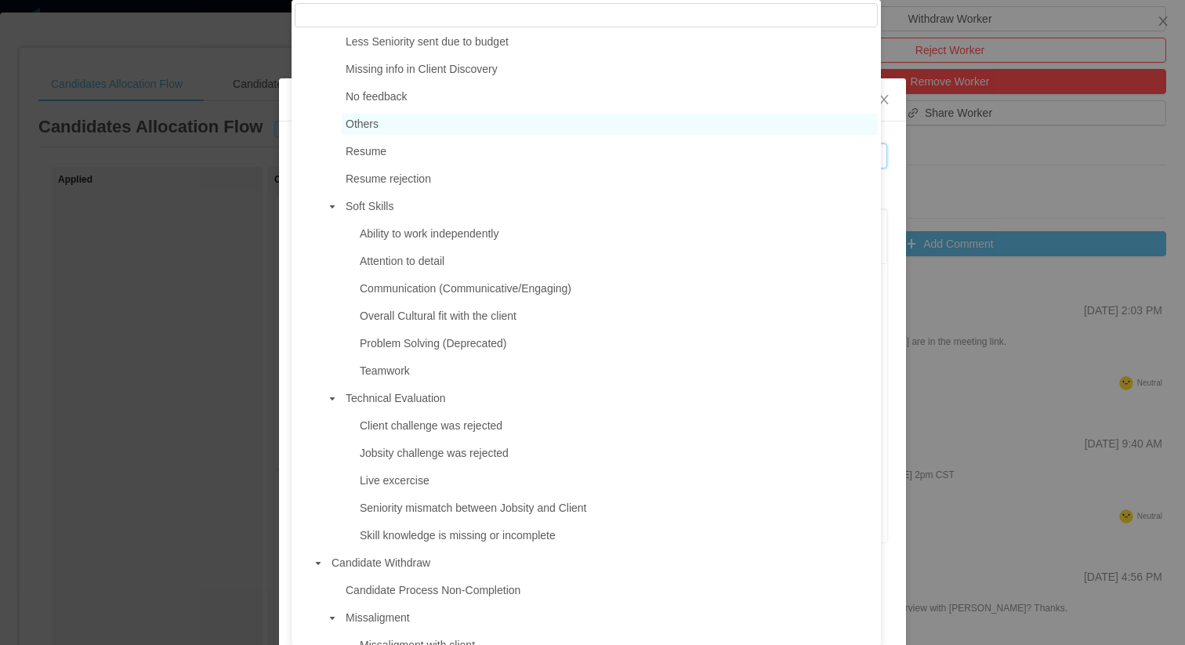
click at [459, 124] on span "Others" at bounding box center [610, 124] width 536 height 21
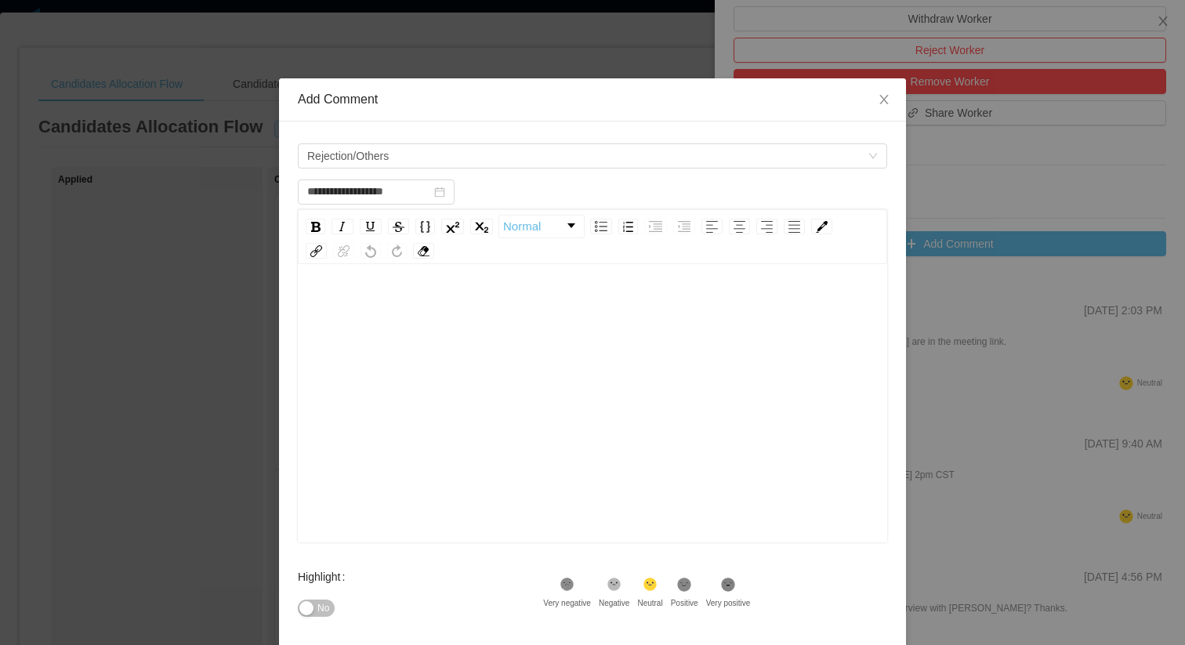
click at [468, 327] on div "rdw-editor" at bounding box center [592, 428] width 565 height 274
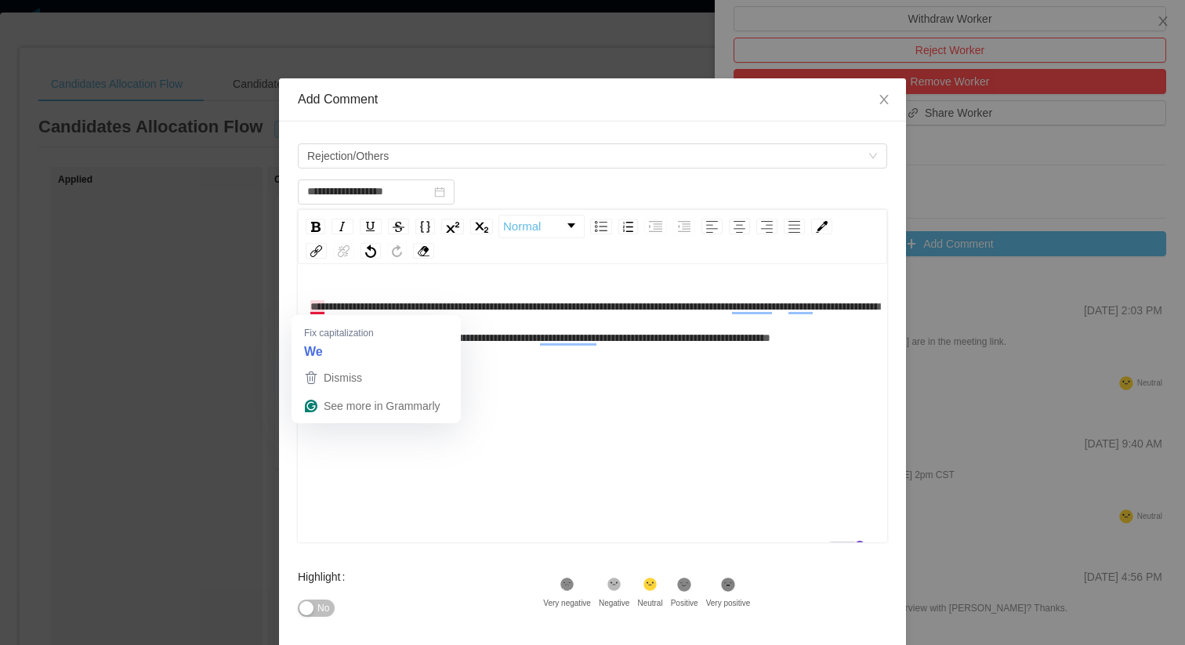
click at [311, 306] on span "**********" at bounding box center [594, 322] width 569 height 42
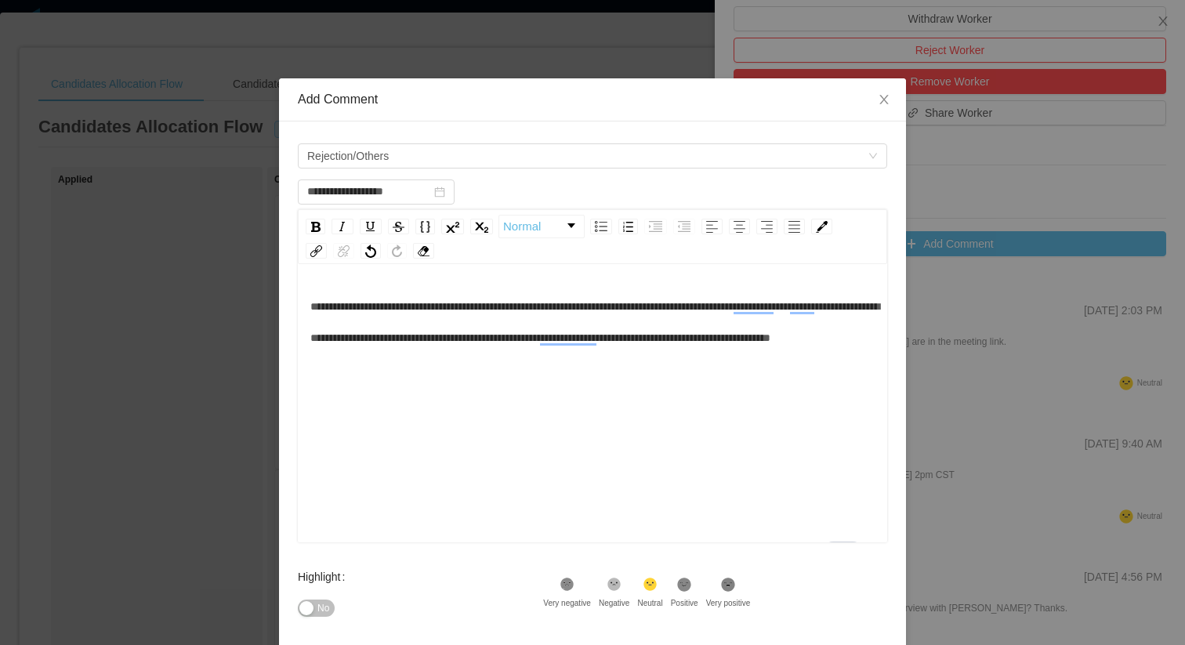
type input "**********"
click at [654, 433] on div "**********" at bounding box center [592, 428] width 565 height 274
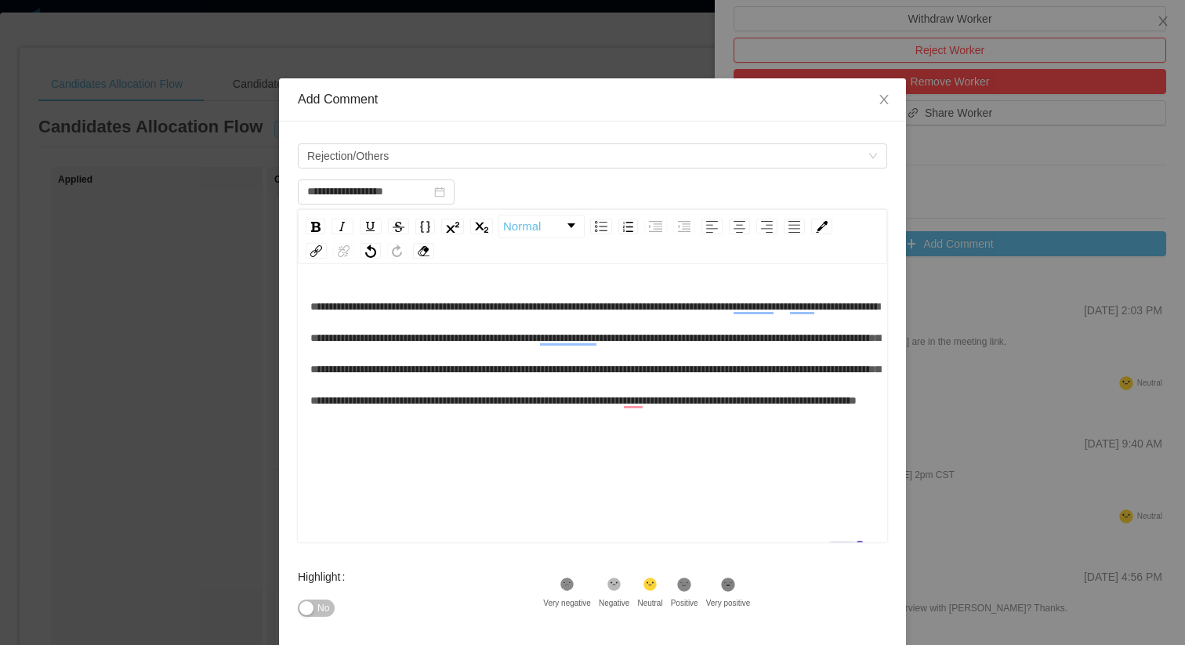
click at [502, 365] on span "**********" at bounding box center [595, 353] width 570 height 105
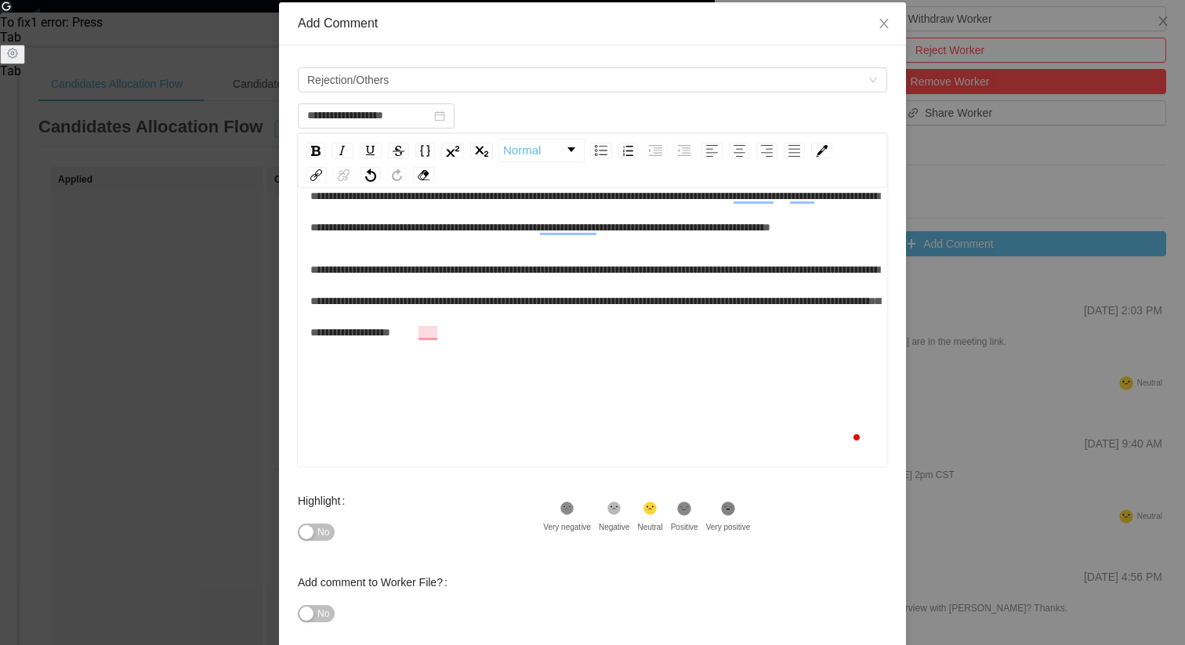
scroll to position [158, 0]
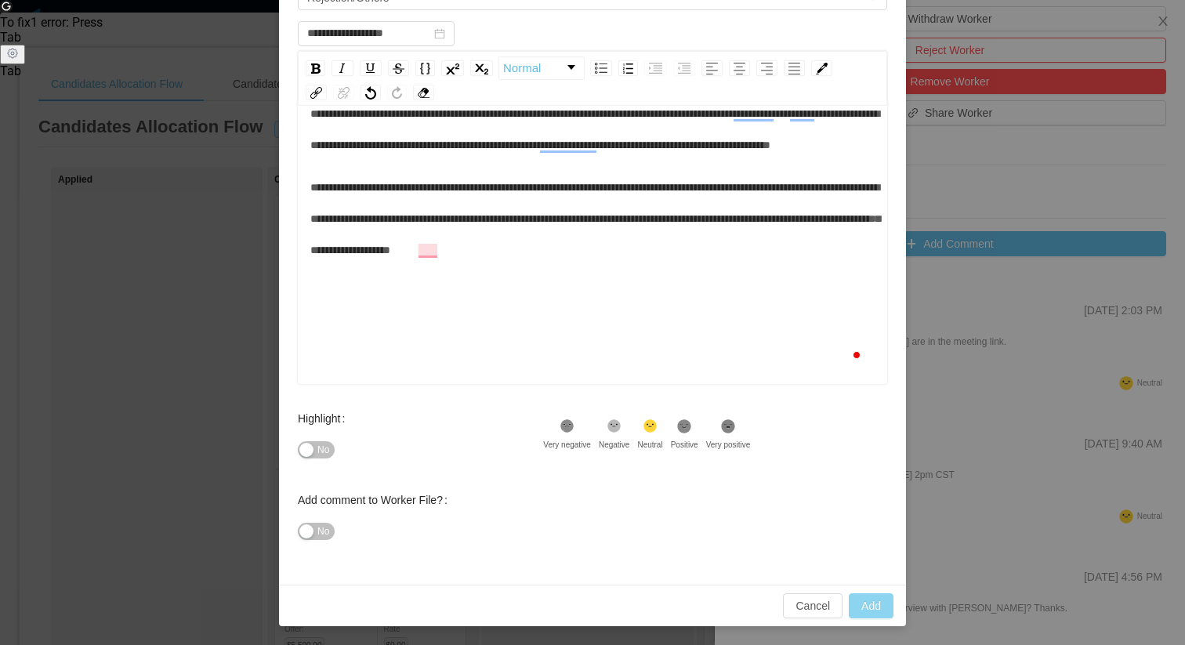
type input "**********"
click at [860, 603] on button "Add" at bounding box center [871, 605] width 45 height 25
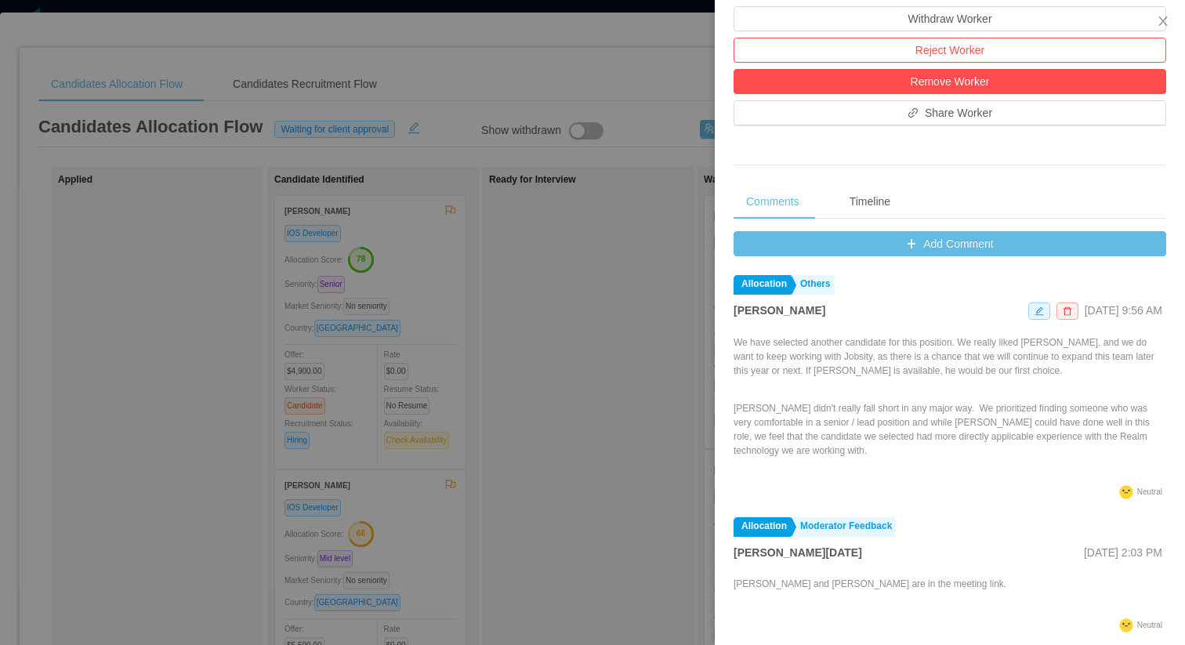
click at [571, 345] on div at bounding box center [592, 322] width 1185 height 645
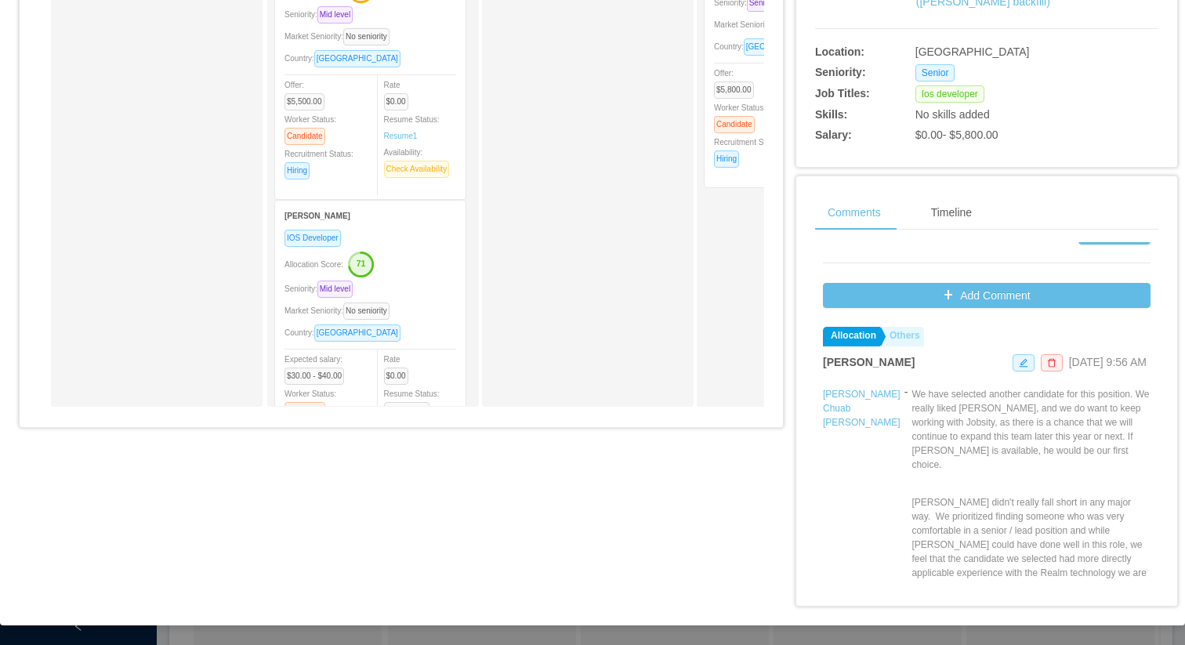
scroll to position [32, 0]
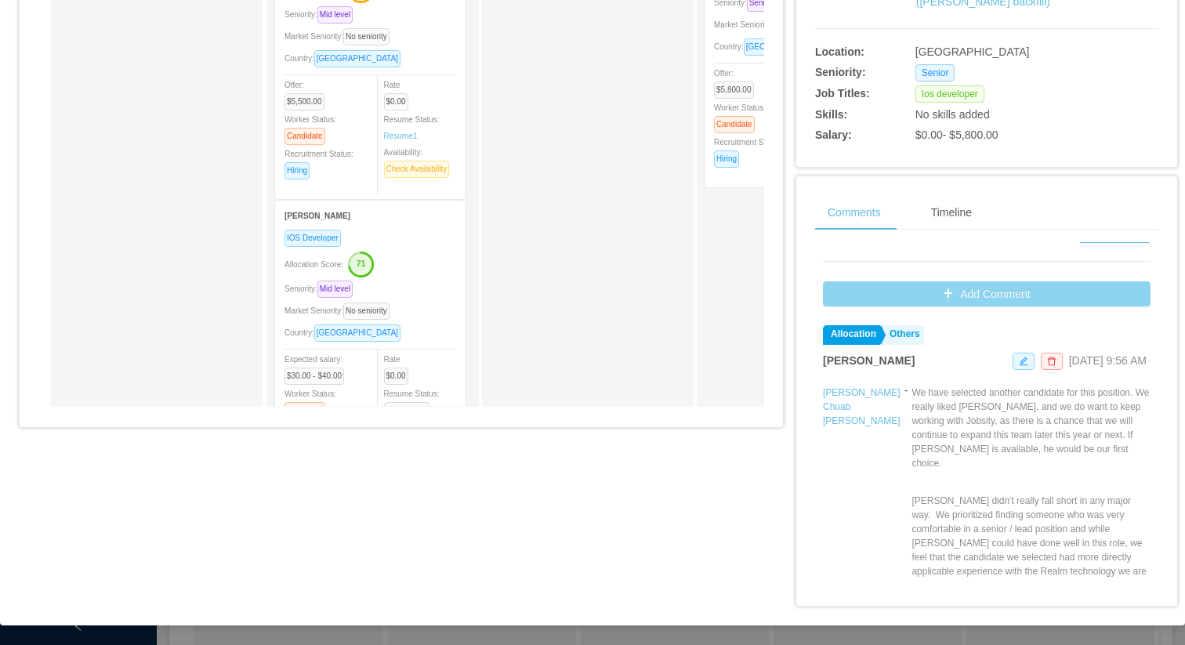
click at [943, 285] on button "Add Comment" at bounding box center [987, 293] width 328 height 25
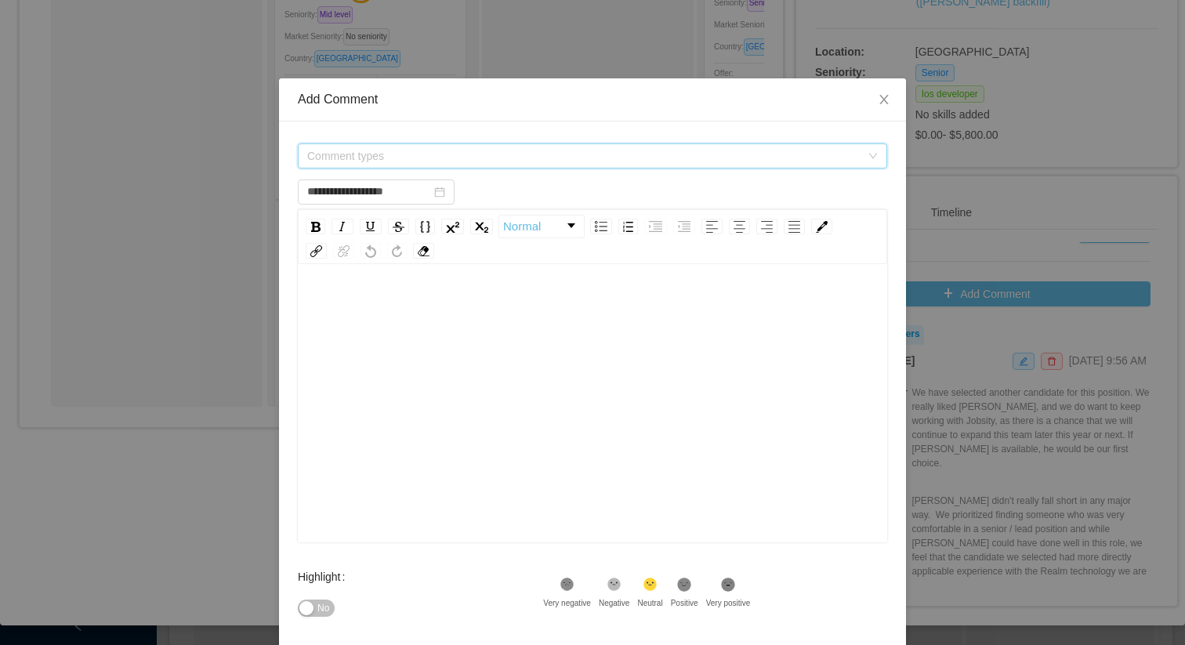
click at [539, 155] on span "Comment types" at bounding box center [583, 156] width 553 height 16
click at [460, 138] on div "**********" at bounding box center [592, 432] width 627 height 622
click at [446, 149] on div "Comment types" at bounding box center [587, 156] width 560 height 24
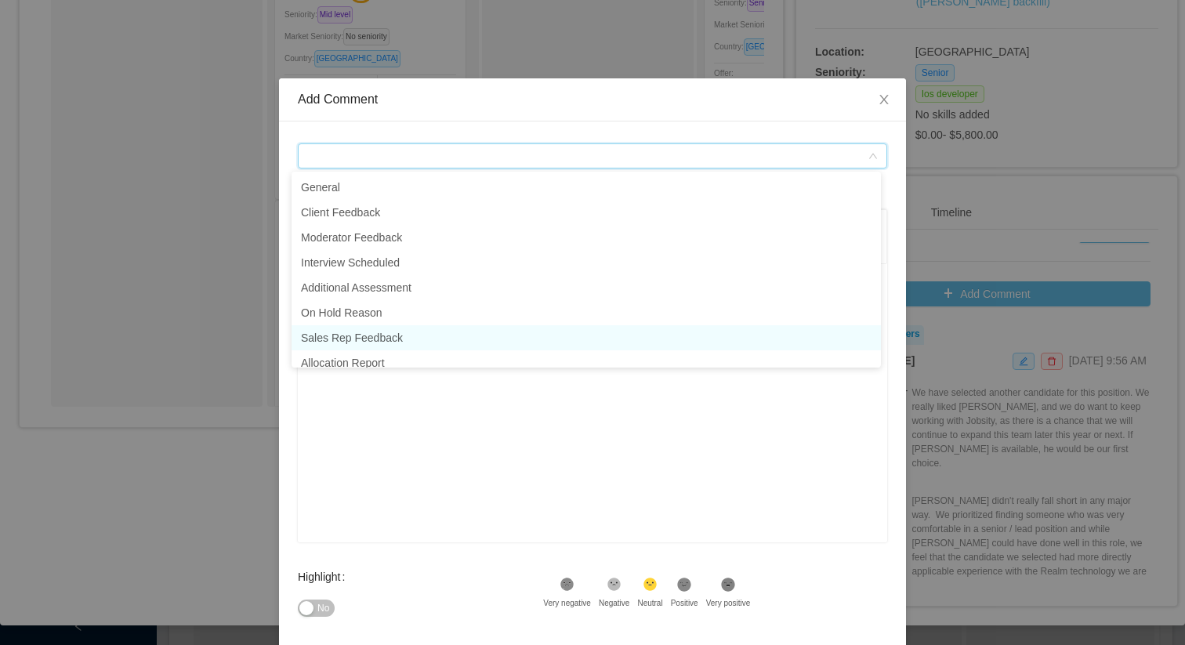
scroll to position [8, 0]
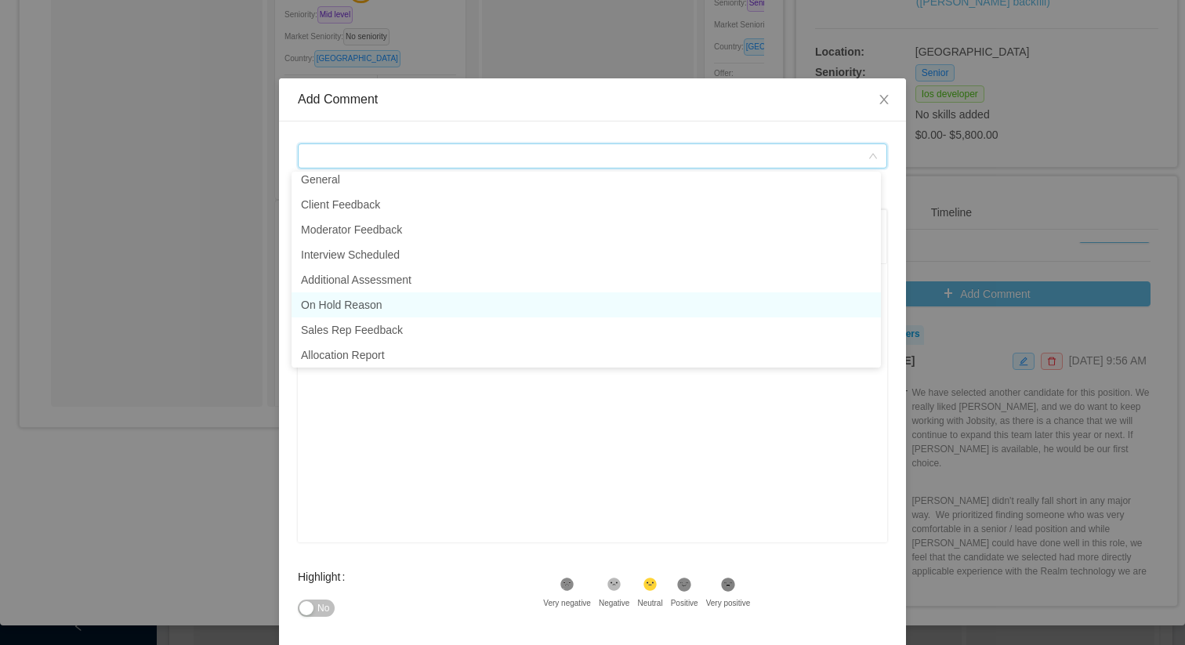
click at [388, 307] on li "On Hold Reason" at bounding box center [586, 304] width 589 height 25
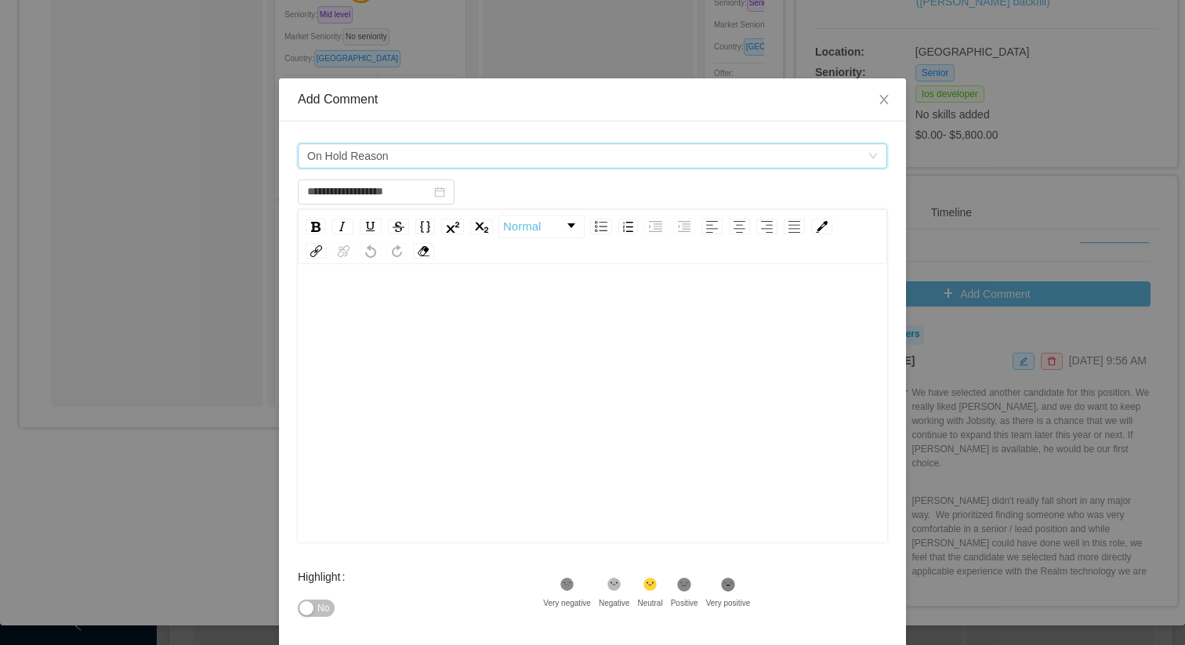
click at [469, 392] on div "rdw-editor" at bounding box center [592, 428] width 565 height 274
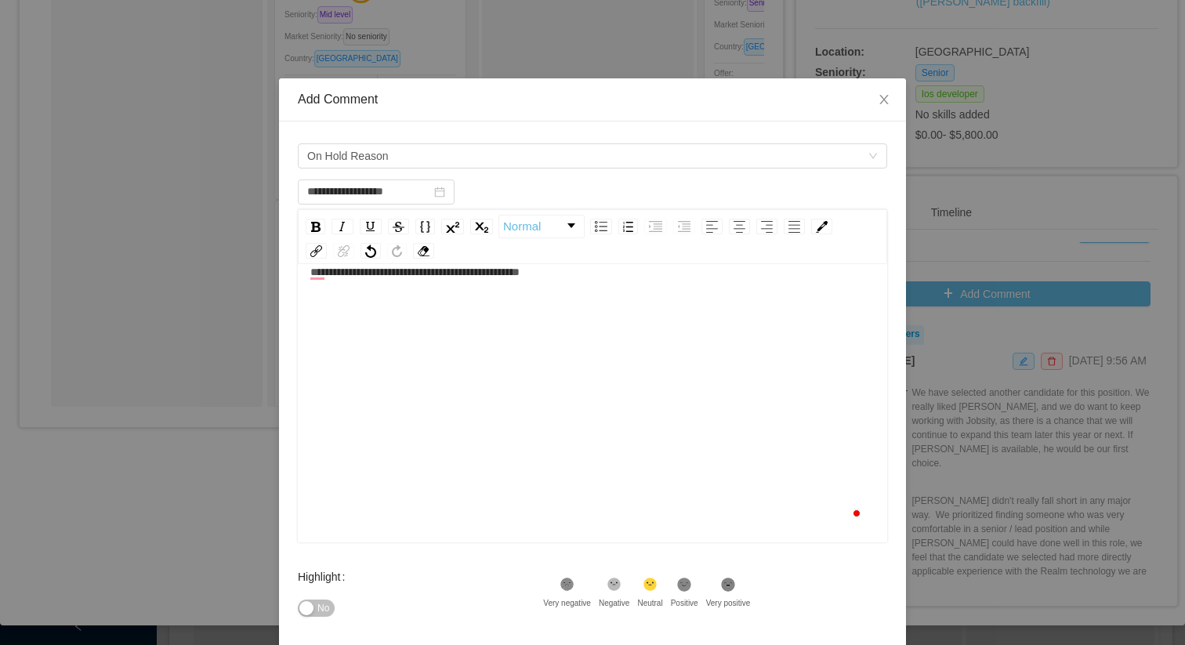
scroll to position [158, 0]
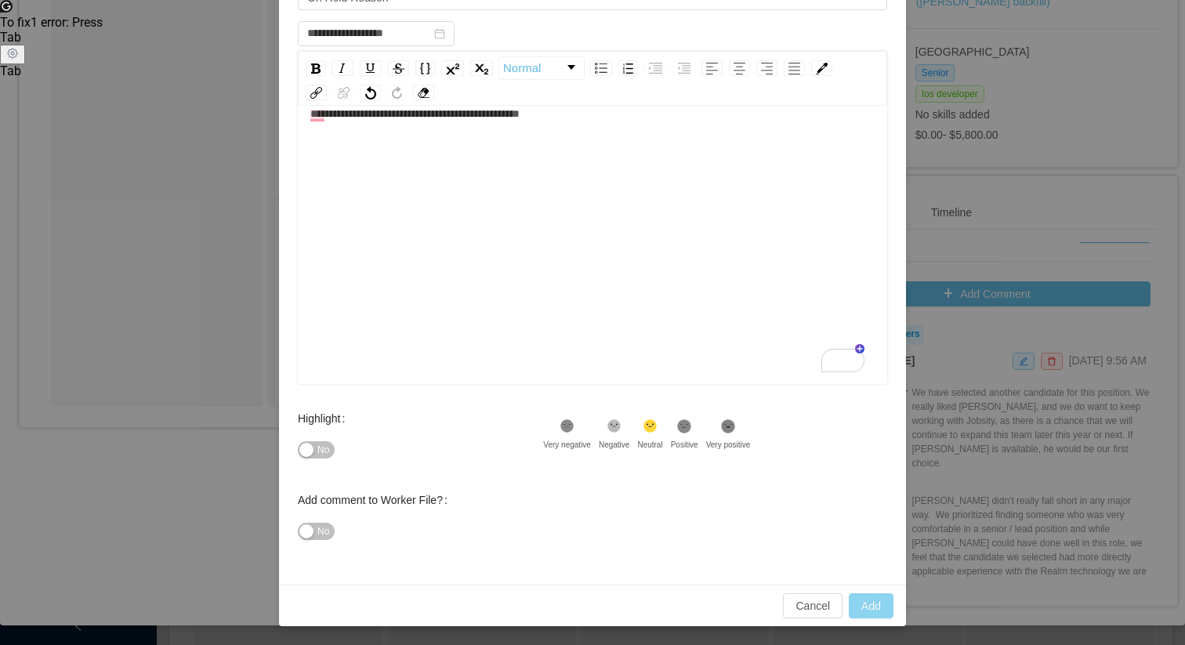
type input "**********"
click at [860, 605] on button "Add" at bounding box center [871, 605] width 45 height 25
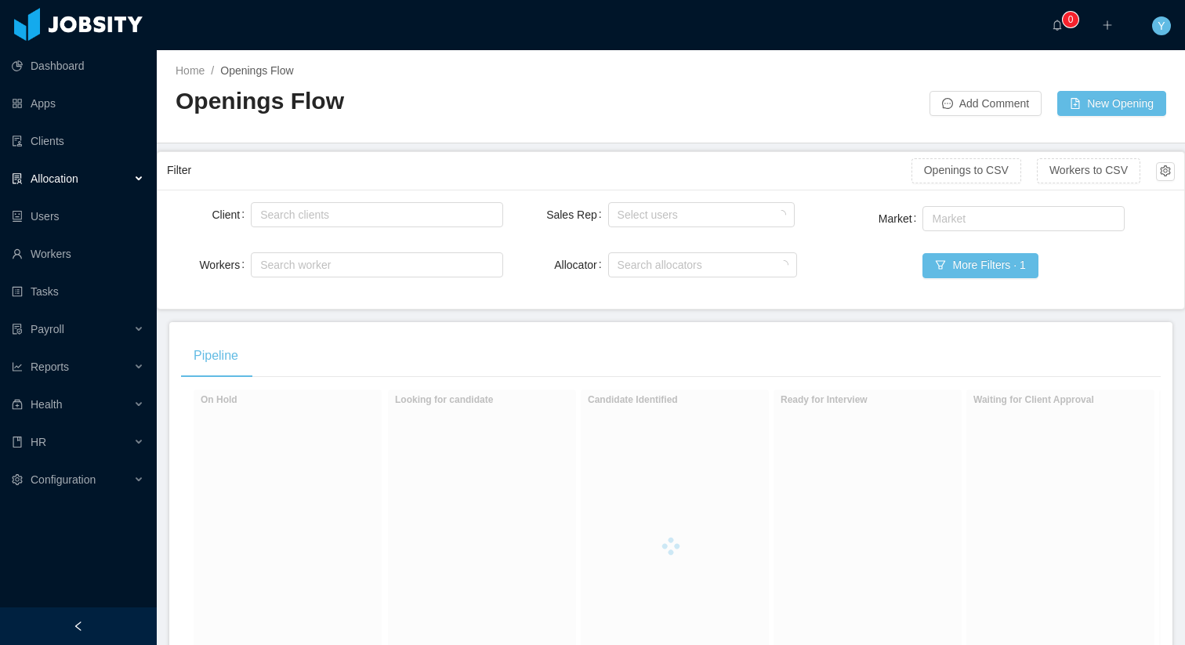
click at [305, 201] on div "Search clients" at bounding box center [377, 214] width 252 height 31
click at [299, 213] on div "Search clients" at bounding box center [373, 215] width 226 height 16
type input "********"
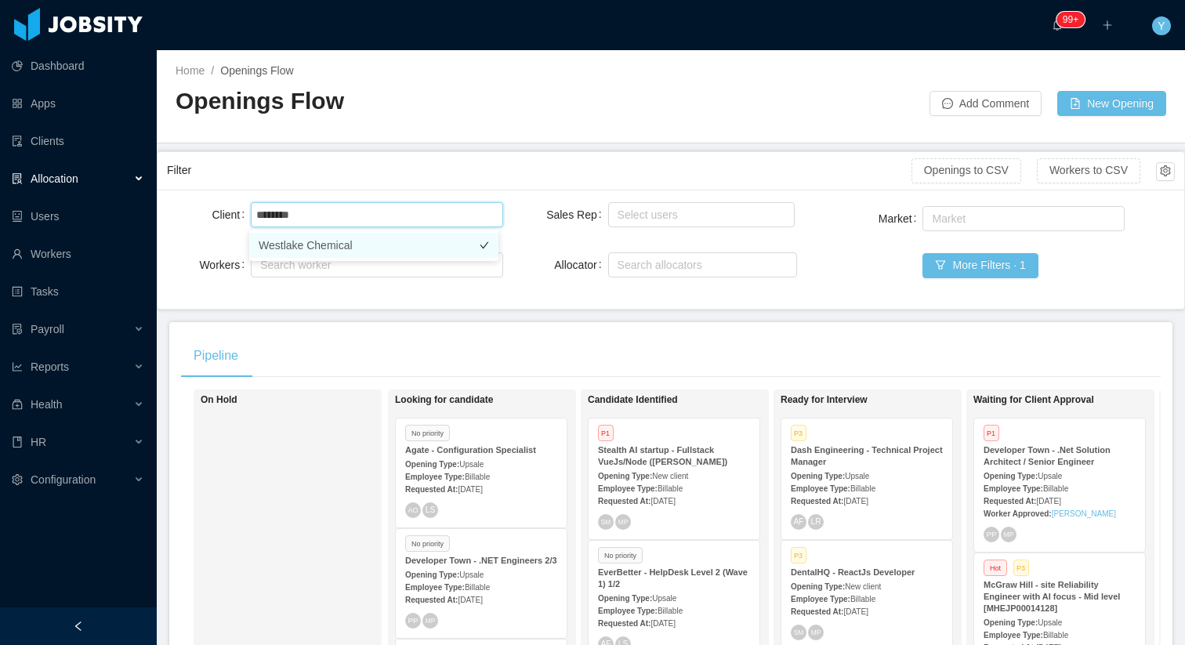
click at [324, 248] on li "Westlake Chemical" at bounding box center [373, 245] width 249 height 25
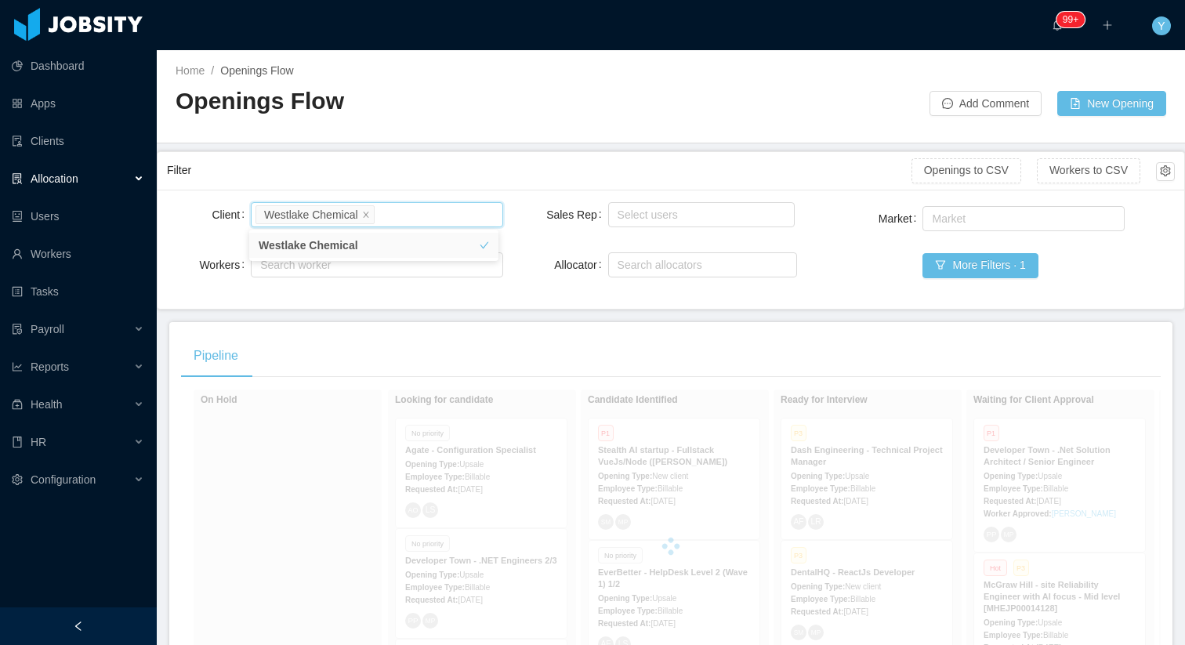
click at [568, 163] on div "Filter" at bounding box center [539, 170] width 745 height 29
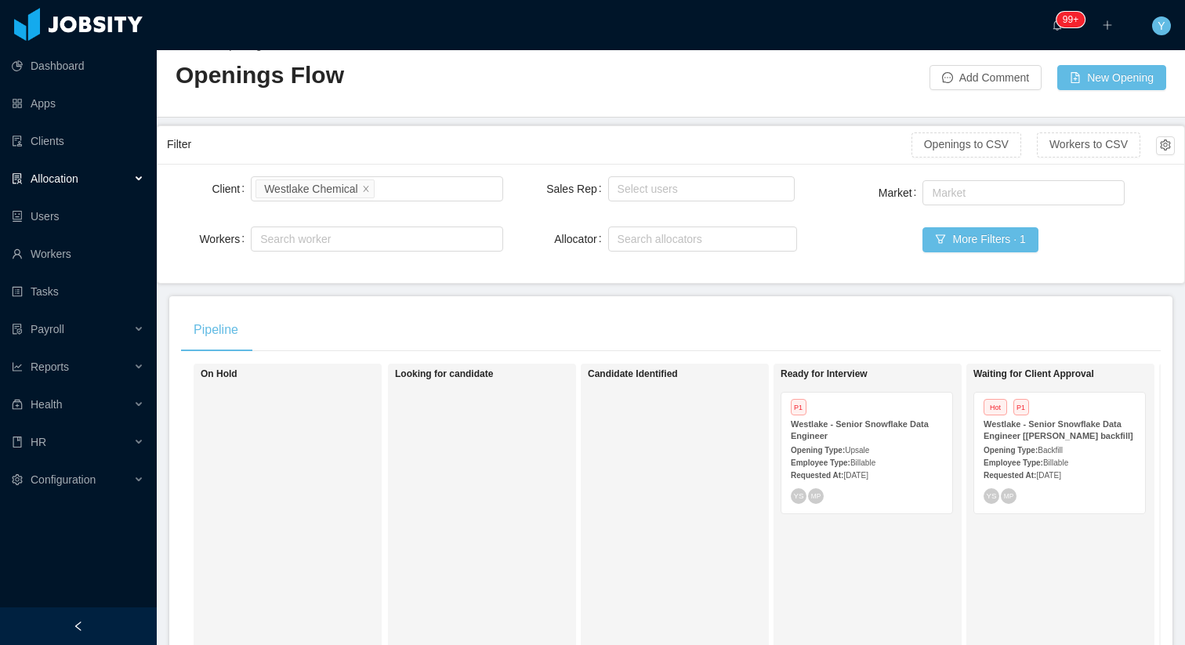
scroll to position [29, 0]
